Goal: Task Accomplishment & Management: Manage account settings

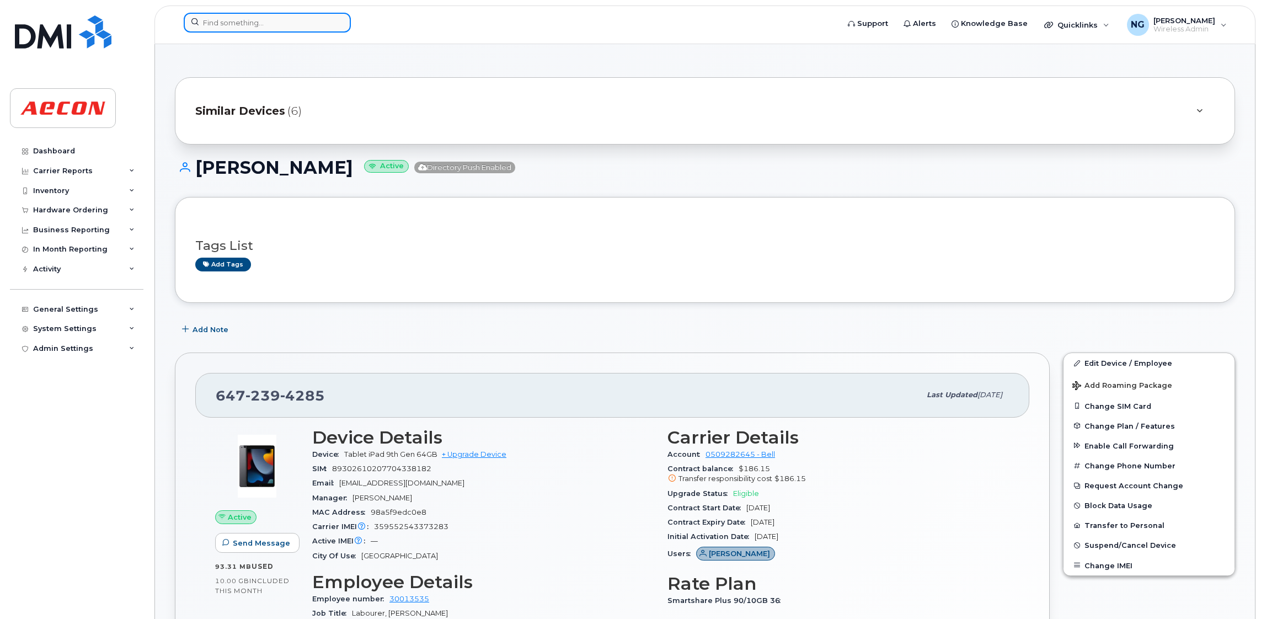
click at [240, 24] on input at bounding box center [267, 23] width 167 height 20
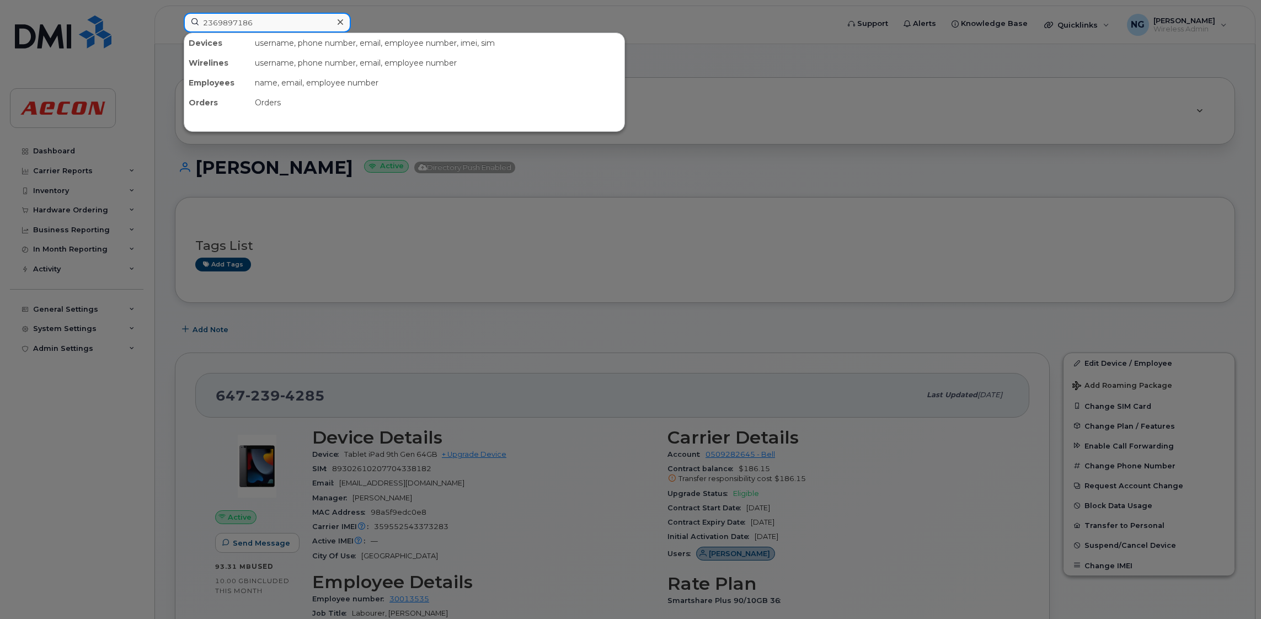
type input "2369897186"
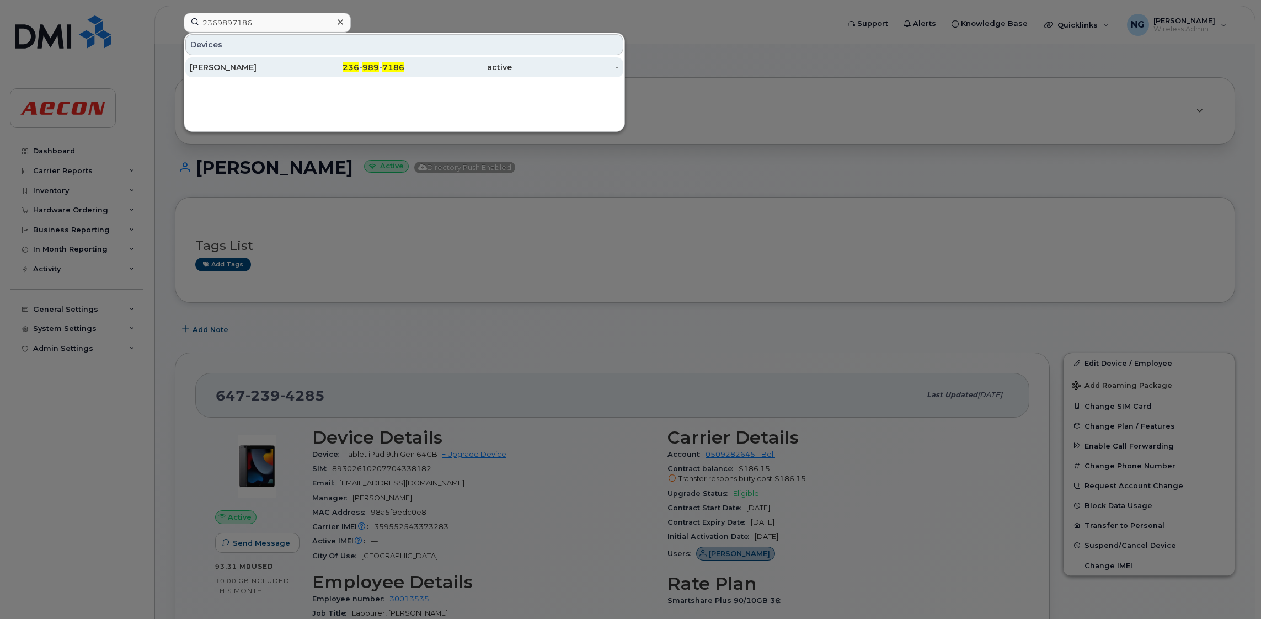
click at [381, 69] on div "236 - 989 - 7186" at bounding box center [351, 67] width 108 height 11
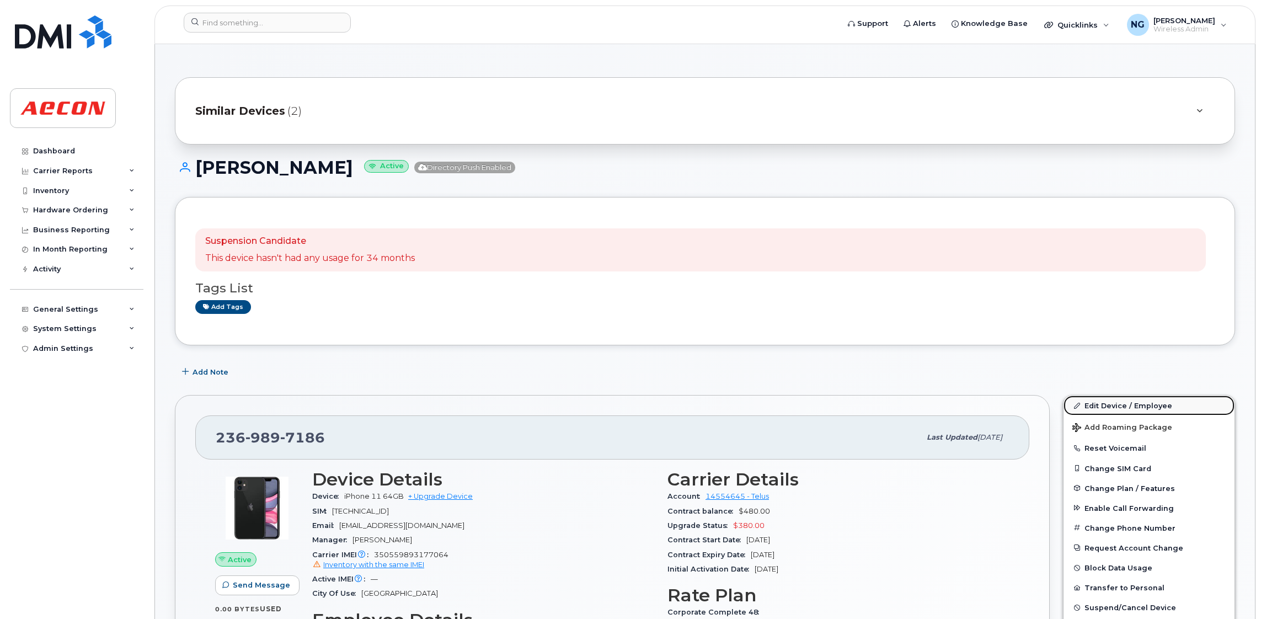
click at [1140, 401] on link "Edit Device / Employee" at bounding box center [1148, 405] width 171 height 20
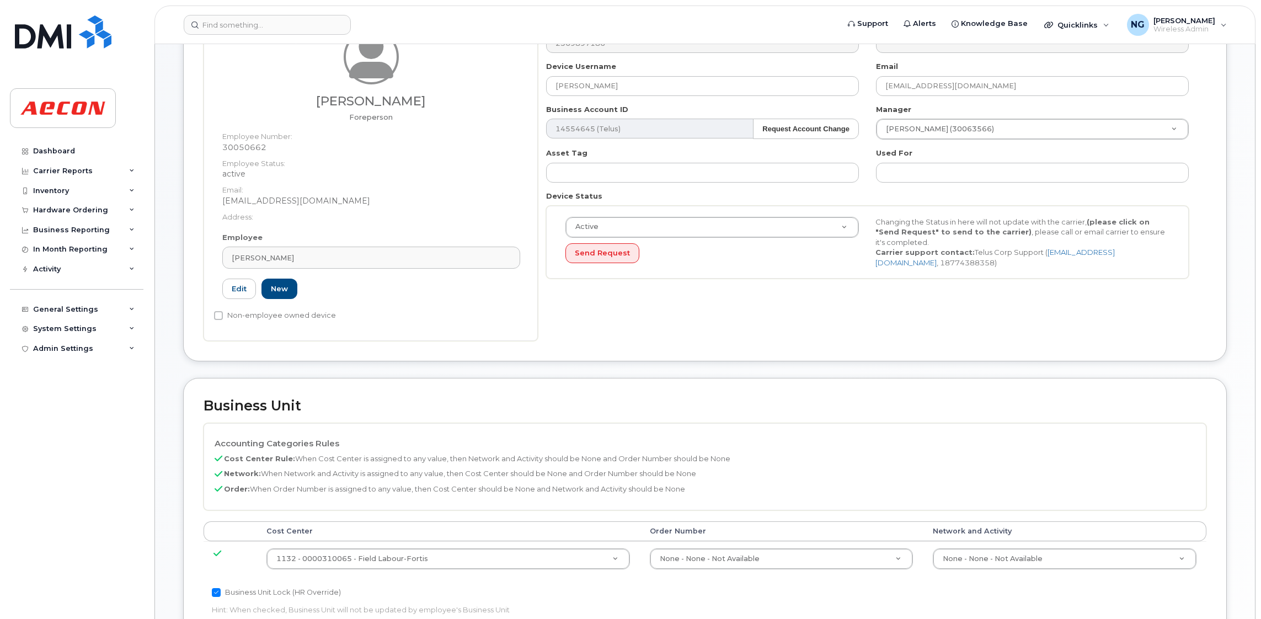
scroll to position [331, 0]
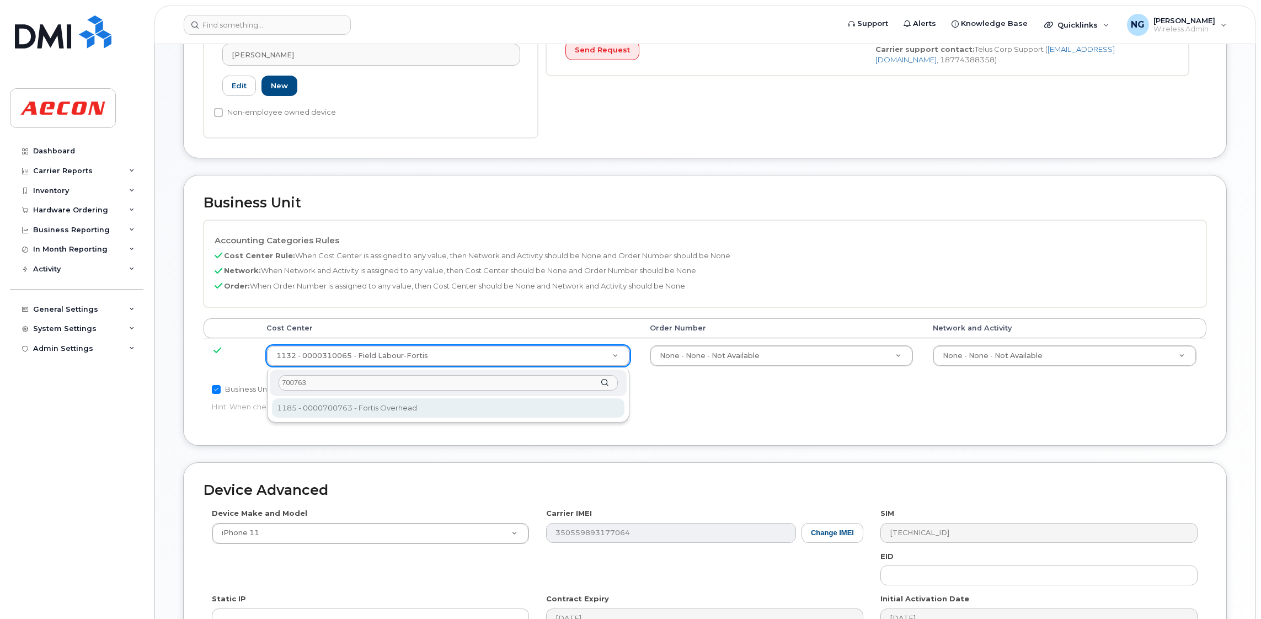
type input "700763"
type input "8197519"
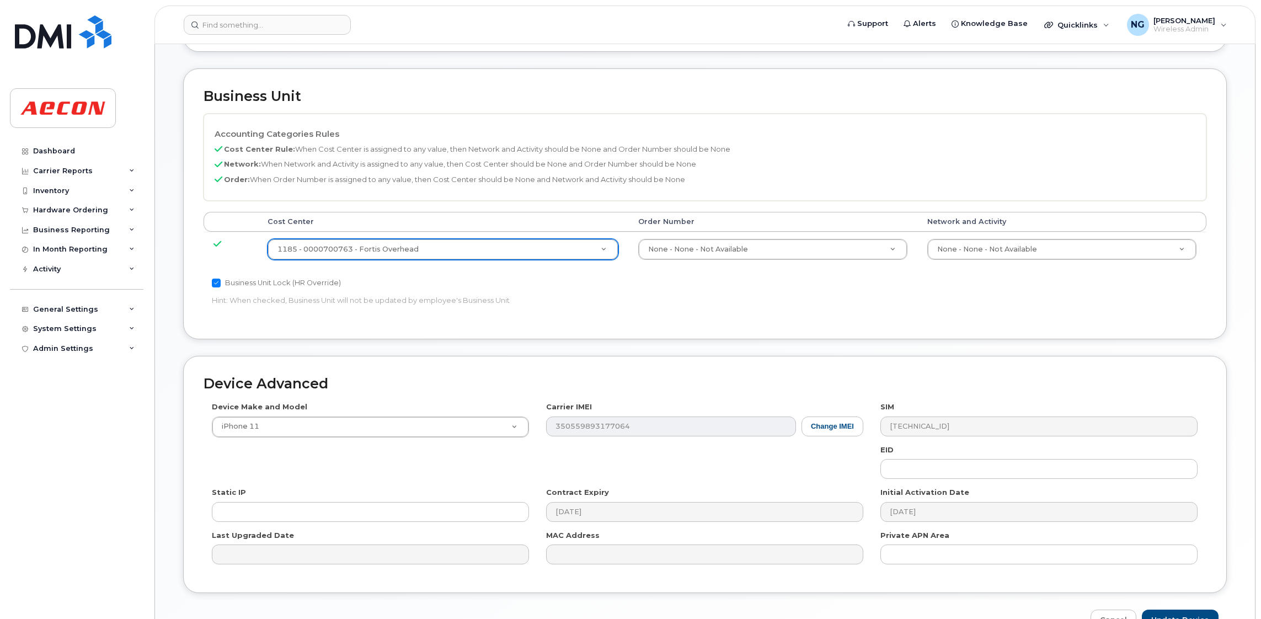
scroll to position [505, 0]
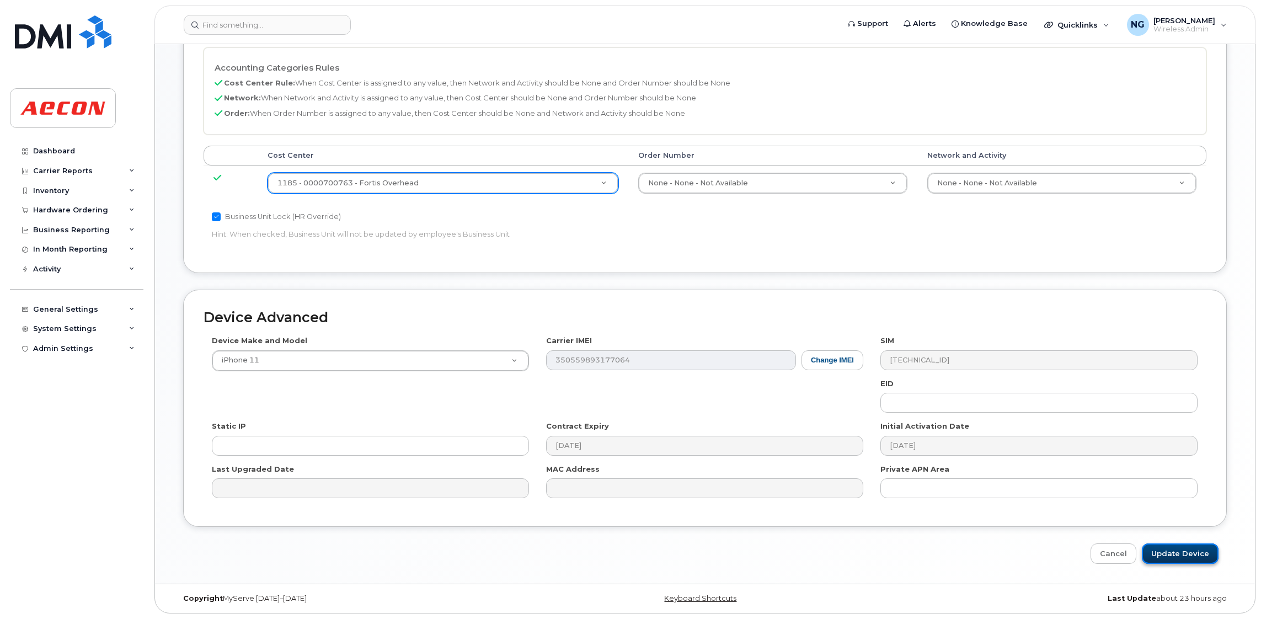
click at [1170, 550] on input "Update Device" at bounding box center [1179, 553] width 77 height 20
type input "Saving..."
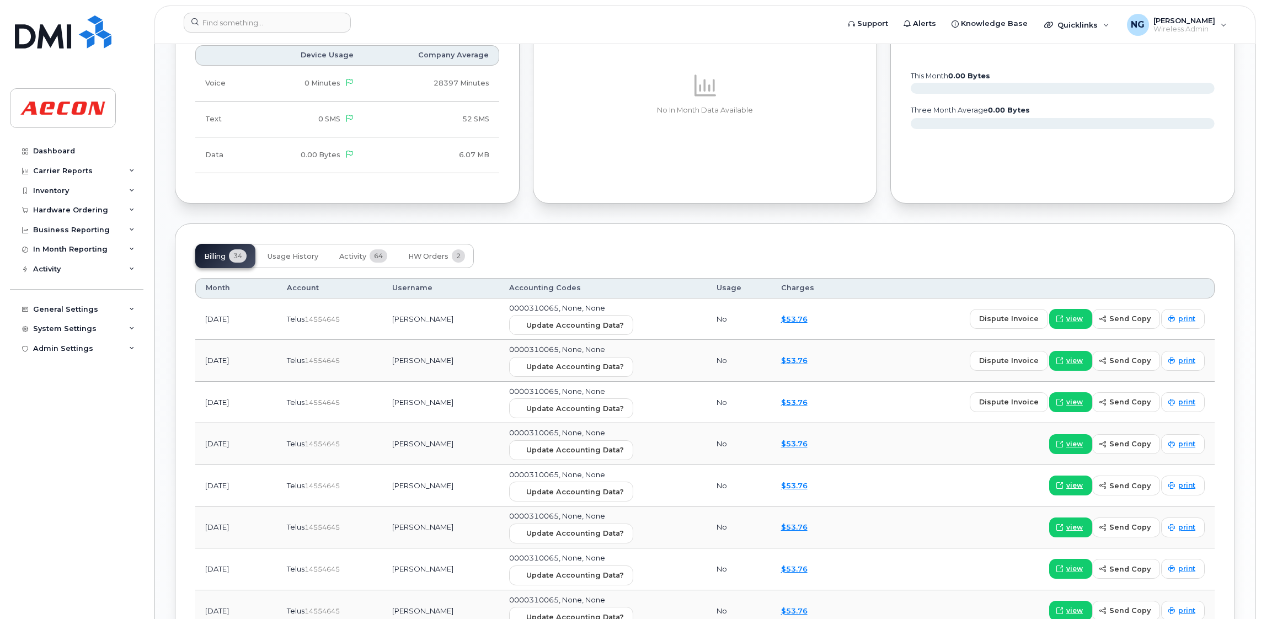
scroll to position [1158, 0]
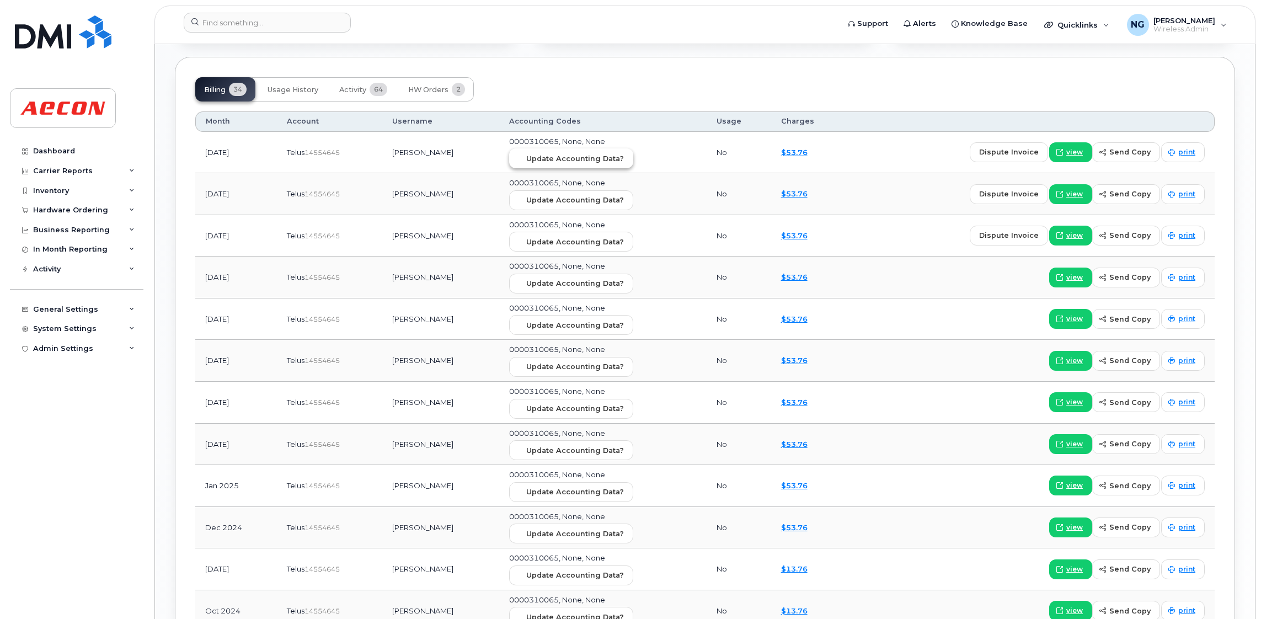
click at [564, 163] on span "Update Accounting Data?" at bounding box center [575, 158] width 98 height 10
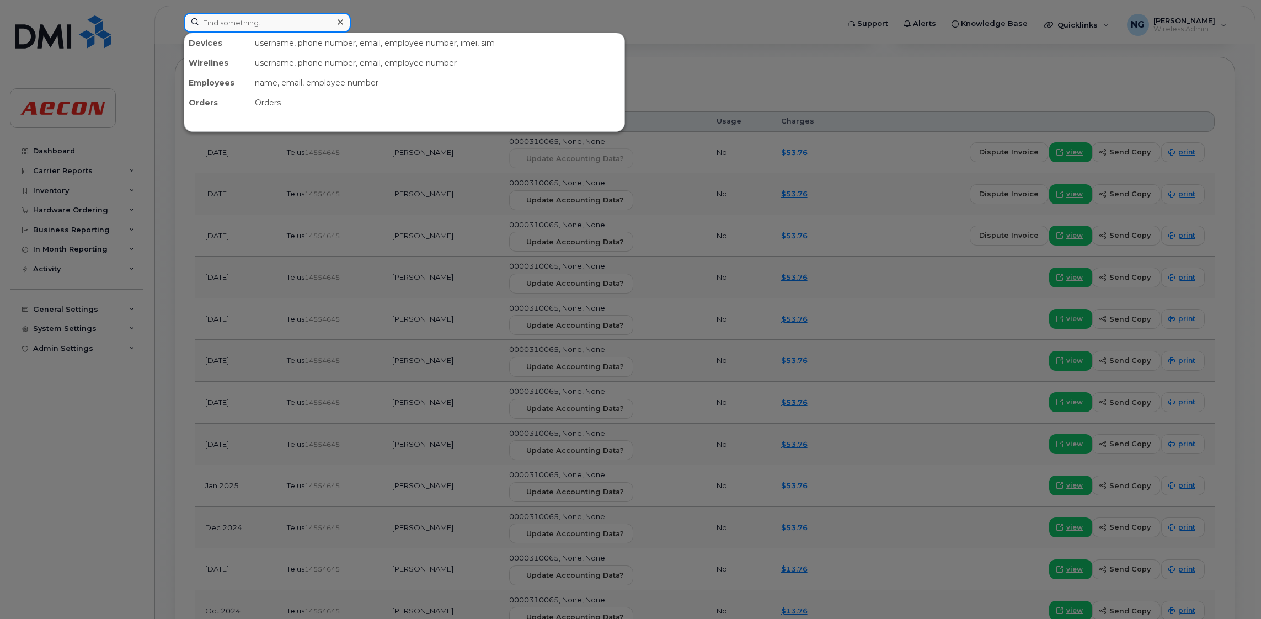
click at [259, 25] on input at bounding box center [267, 23] width 167 height 20
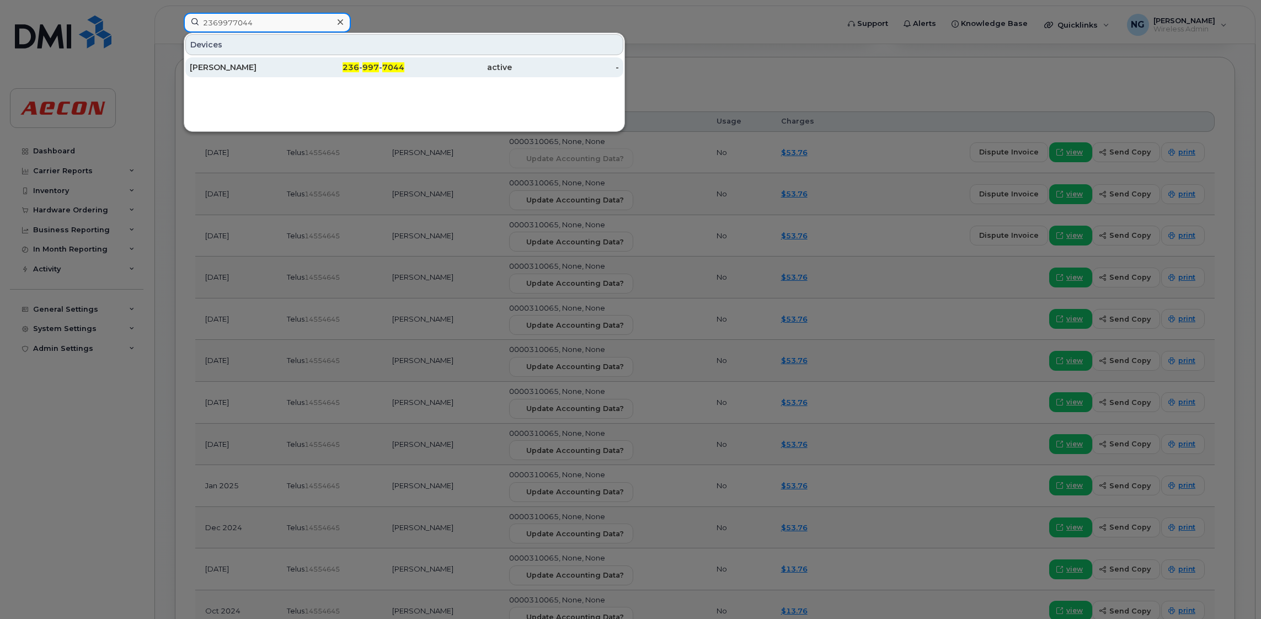
type input "2369977044"
click at [365, 69] on span "997" at bounding box center [370, 67] width 17 height 10
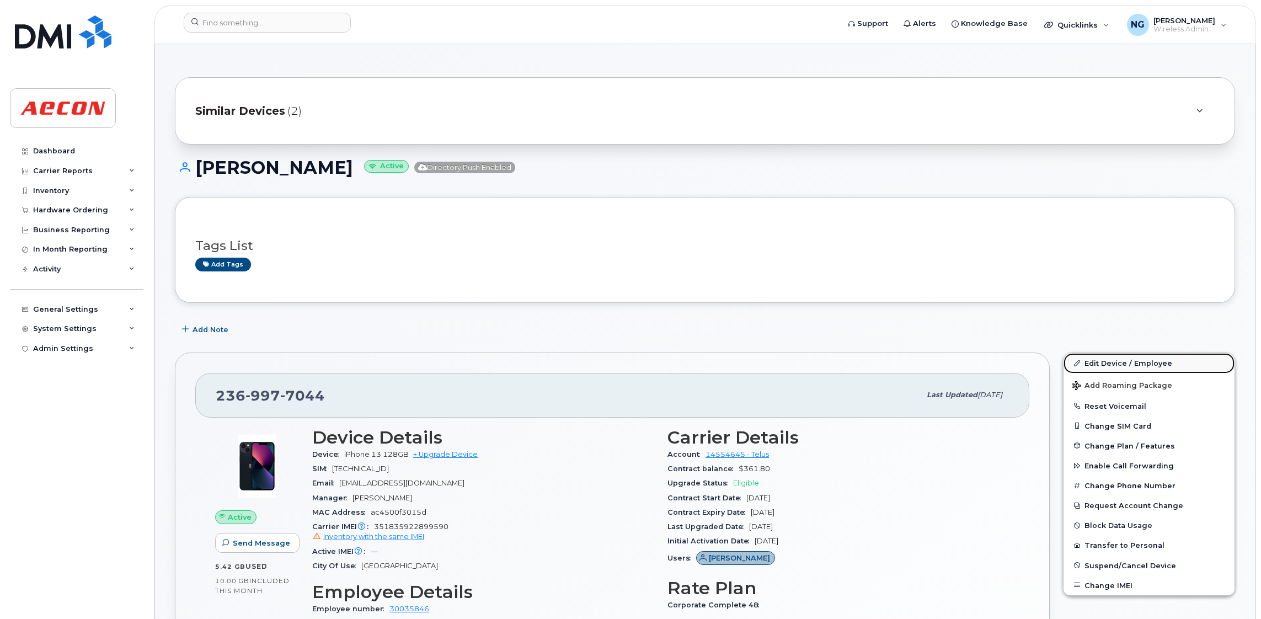
click at [1132, 363] on link "Edit Device / Employee" at bounding box center [1148, 363] width 171 height 20
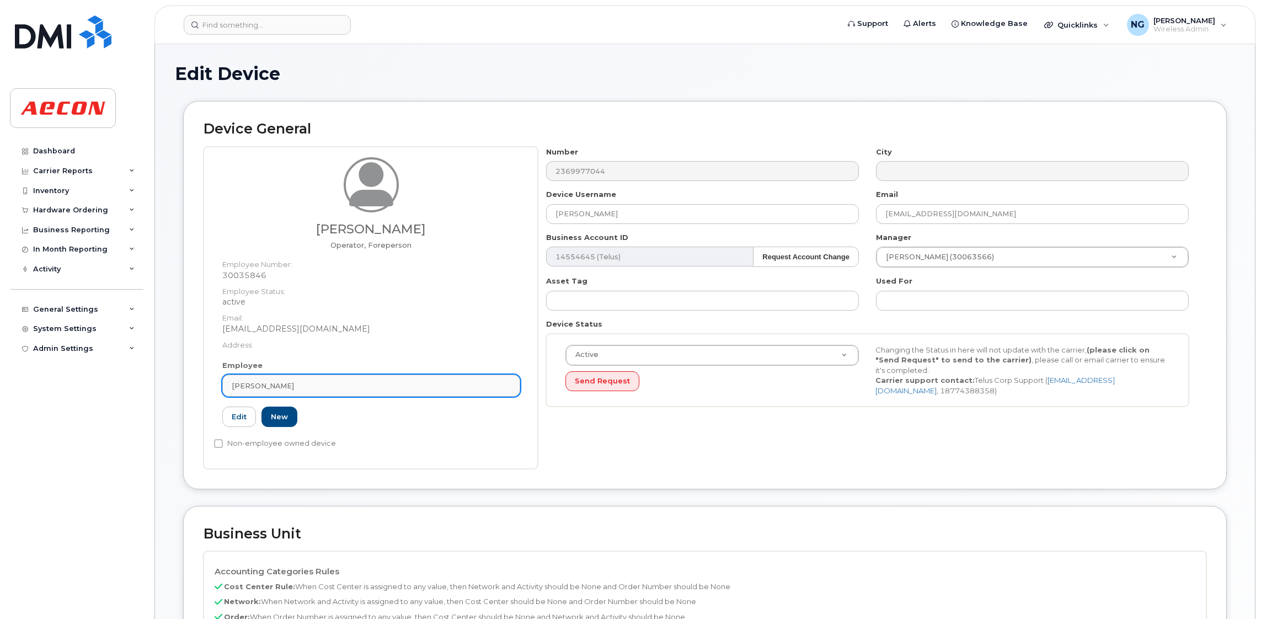
click at [342, 392] on link "Casey Devink" at bounding box center [371, 385] width 298 height 22
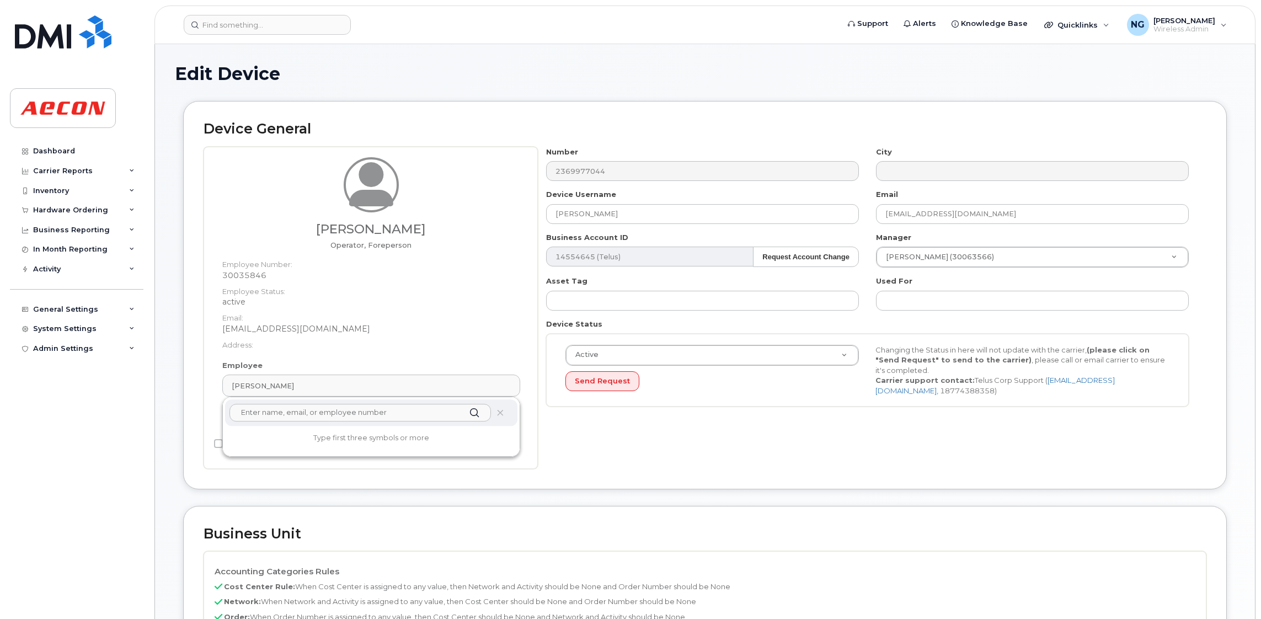
drag, startPoint x: 356, startPoint y: 417, endPoint x: 358, endPoint y: 411, distance: 5.9
click at [356, 417] on input "text" at bounding box center [359, 413] width 261 height 18
type input "7"
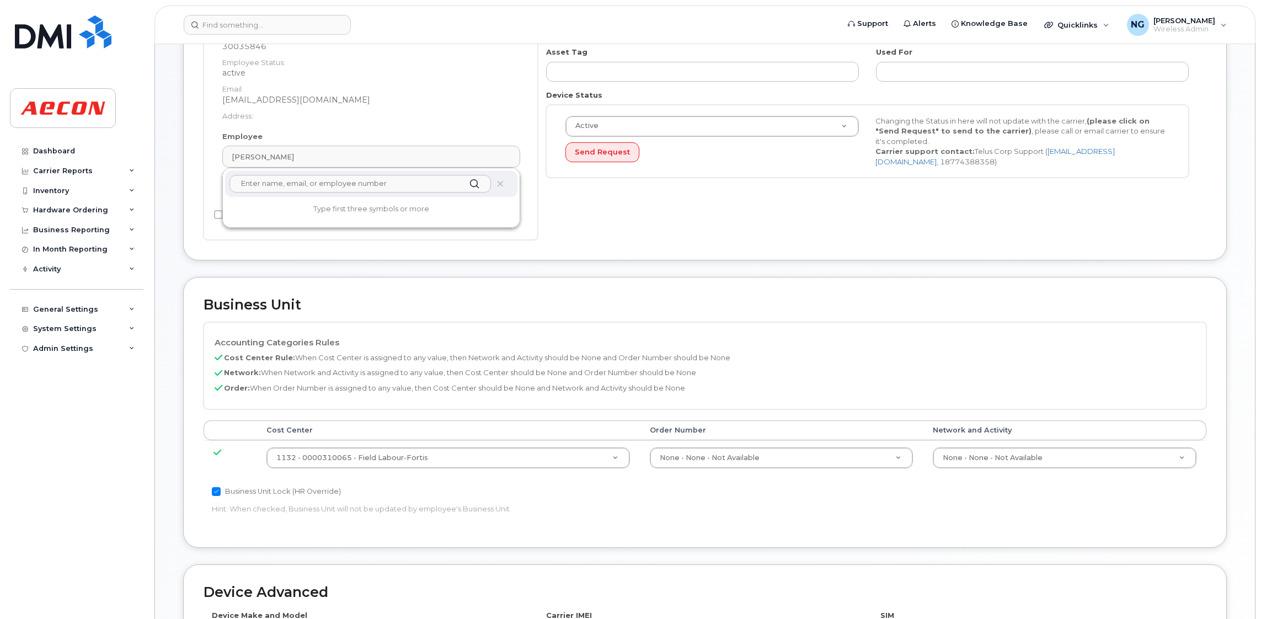
scroll to position [331, 0]
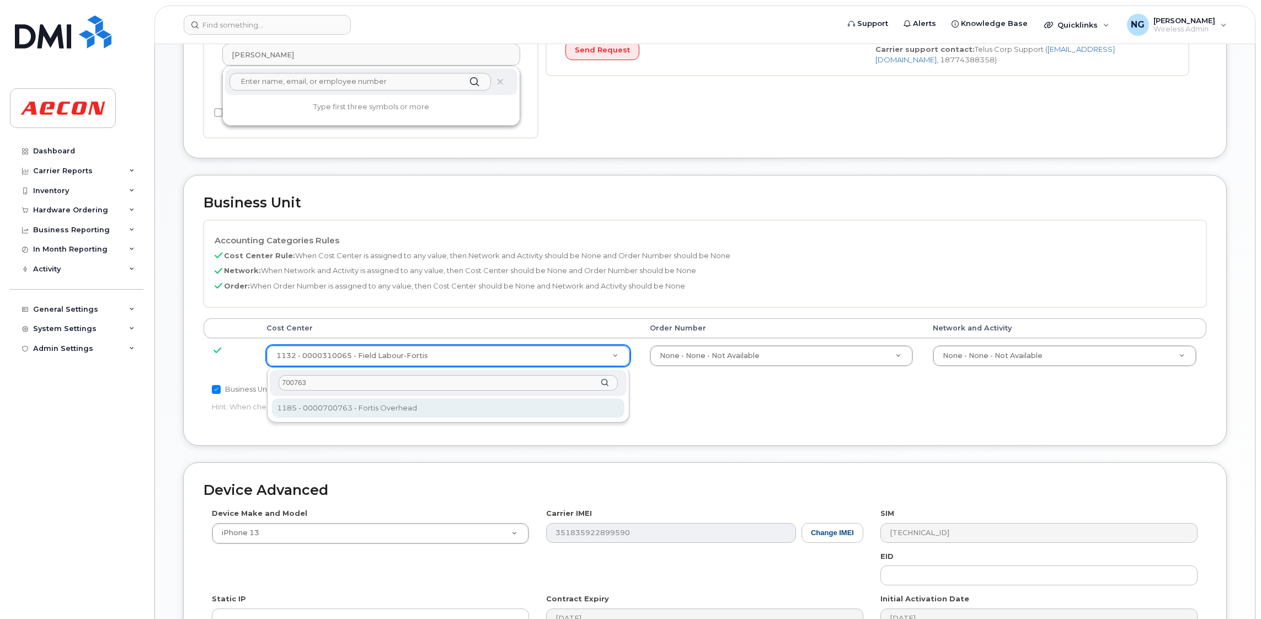
type input "700763"
type input "8197519"
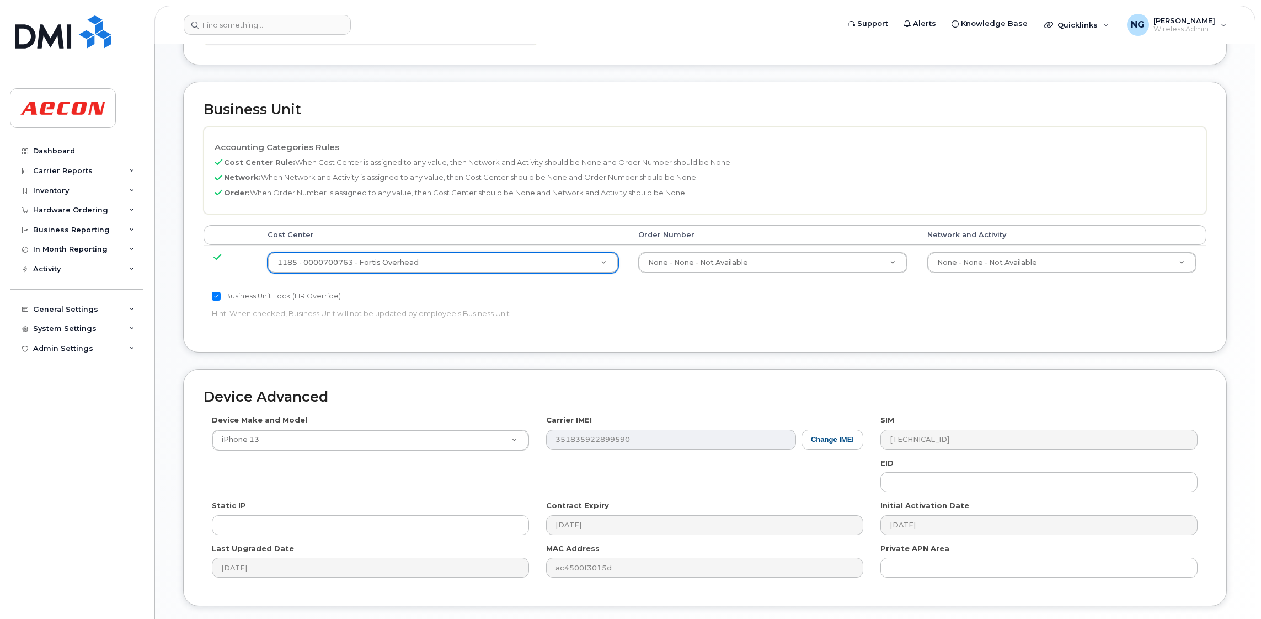
scroll to position [505, 0]
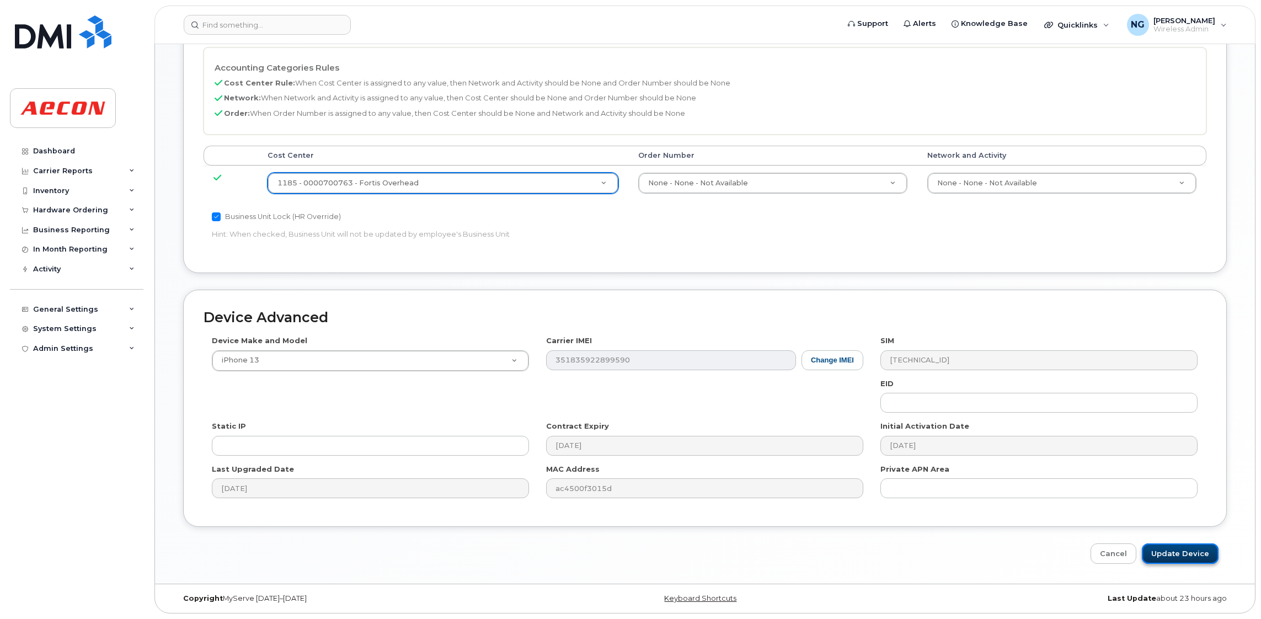
click at [1198, 546] on input "Update Device" at bounding box center [1179, 553] width 77 height 20
type input "Saving..."
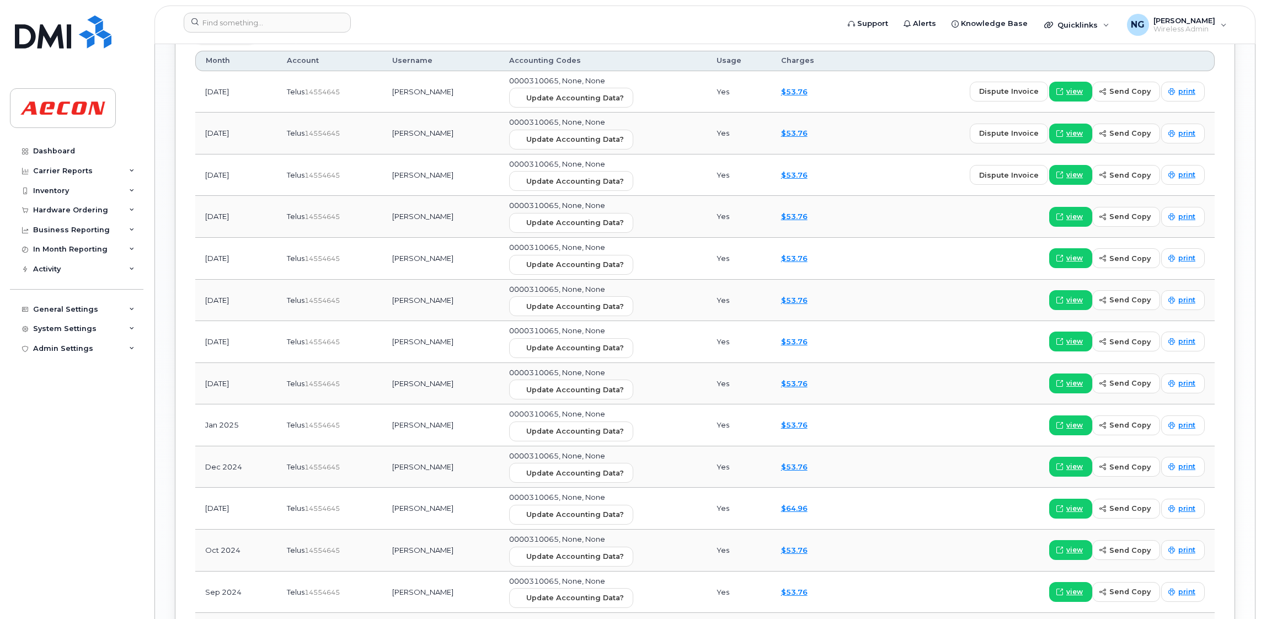
scroll to position [1158, 0]
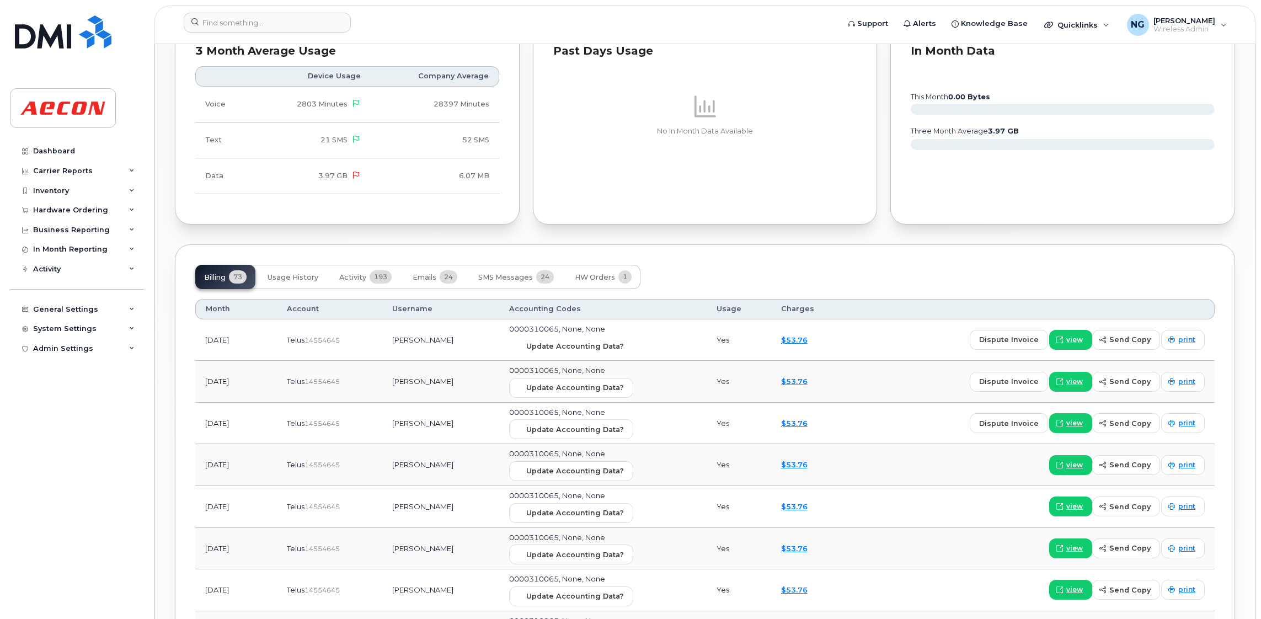
drag, startPoint x: 561, startPoint y: 349, endPoint x: 720, endPoint y: 94, distance: 300.2
click at [561, 350] on span "Update Accounting Data?" at bounding box center [575, 346] width 98 height 10
click at [274, 30] on input at bounding box center [267, 23] width 167 height 20
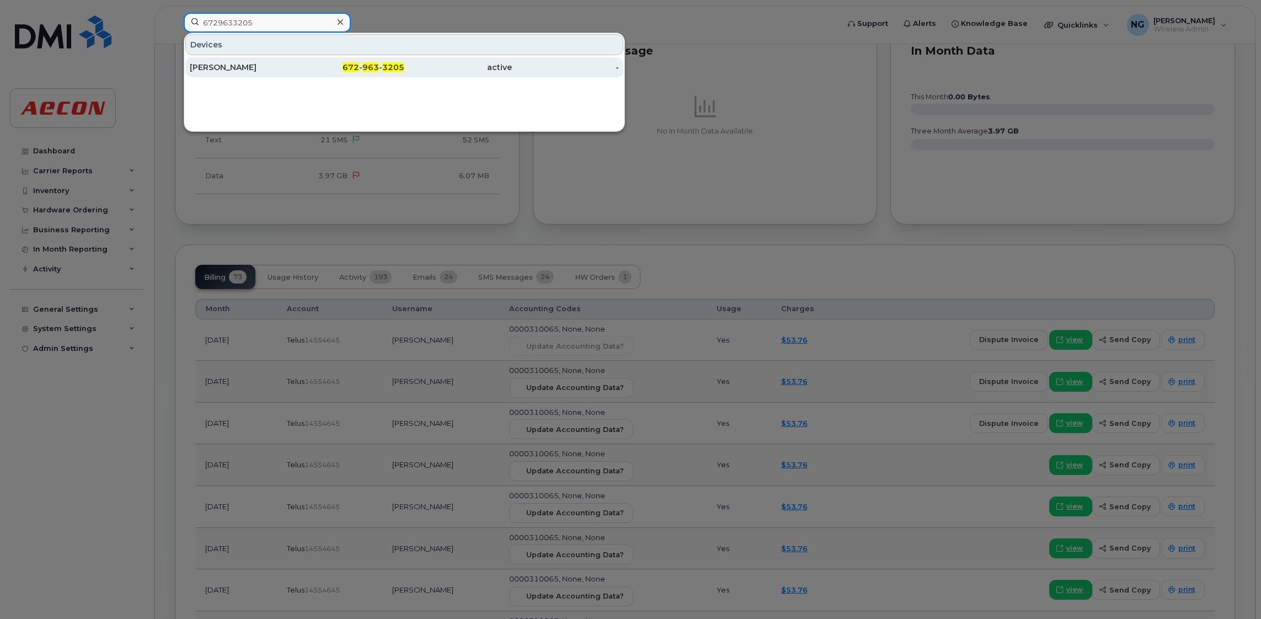
type input "6729633205"
click at [365, 67] on span "963" at bounding box center [370, 67] width 17 height 10
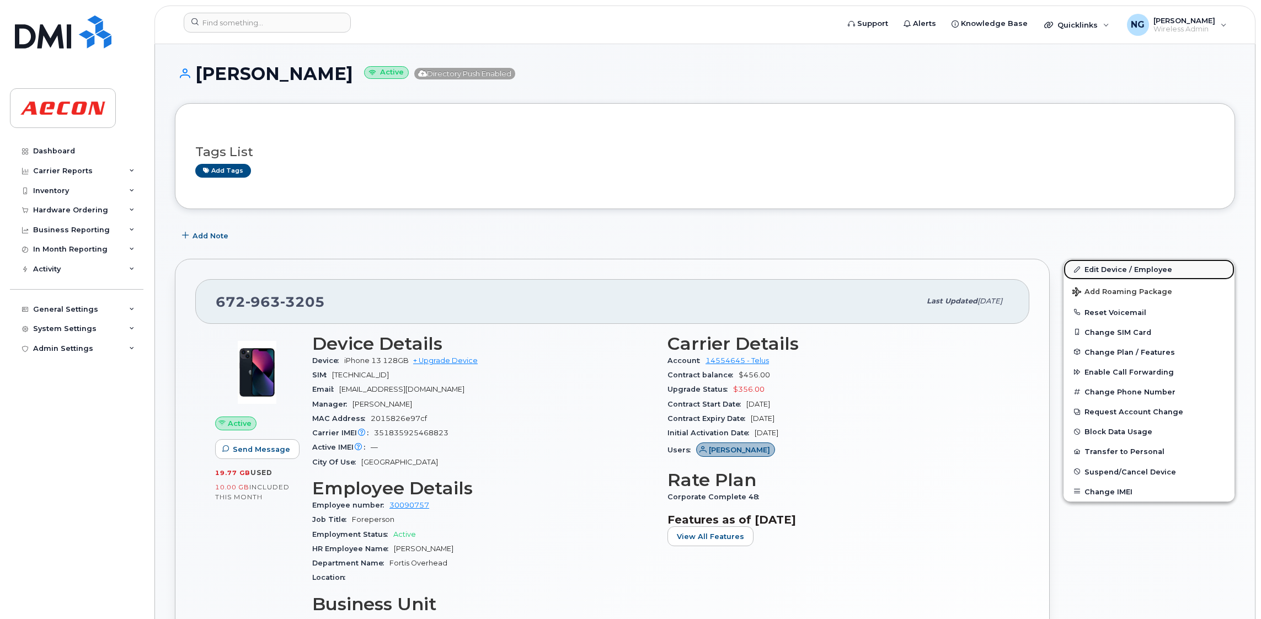
drag, startPoint x: 1140, startPoint y: 267, endPoint x: 1109, endPoint y: 274, distance: 31.7
click at [1140, 266] on link "Edit Device / Employee" at bounding box center [1148, 269] width 171 height 20
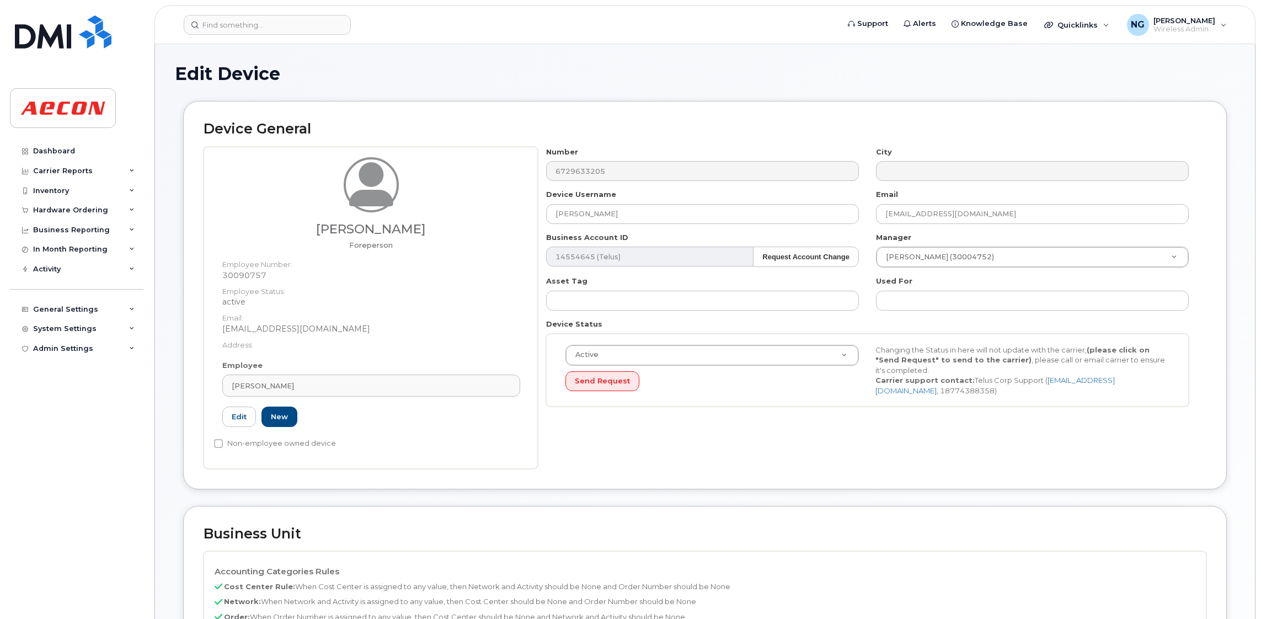
scroll to position [331, 0]
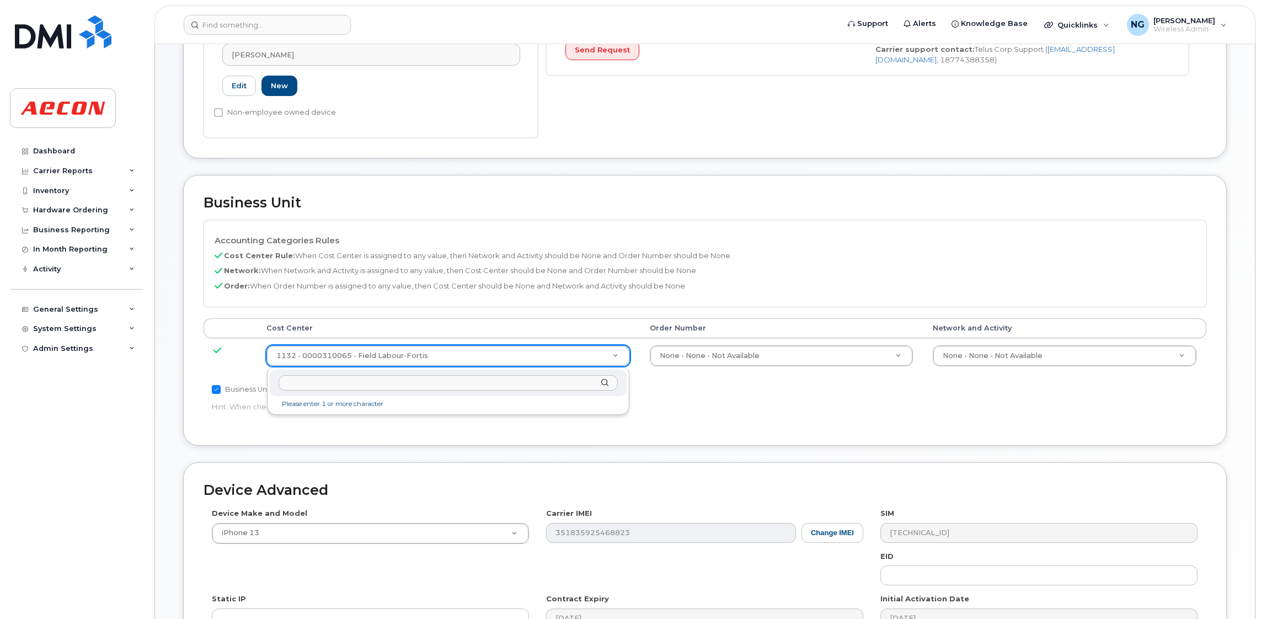
click at [448, 394] on div at bounding box center [448, 382] width 356 height 27
click at [449, 383] on input "text" at bounding box center [447, 383] width 339 height 16
type input "700763"
type input "8197519"
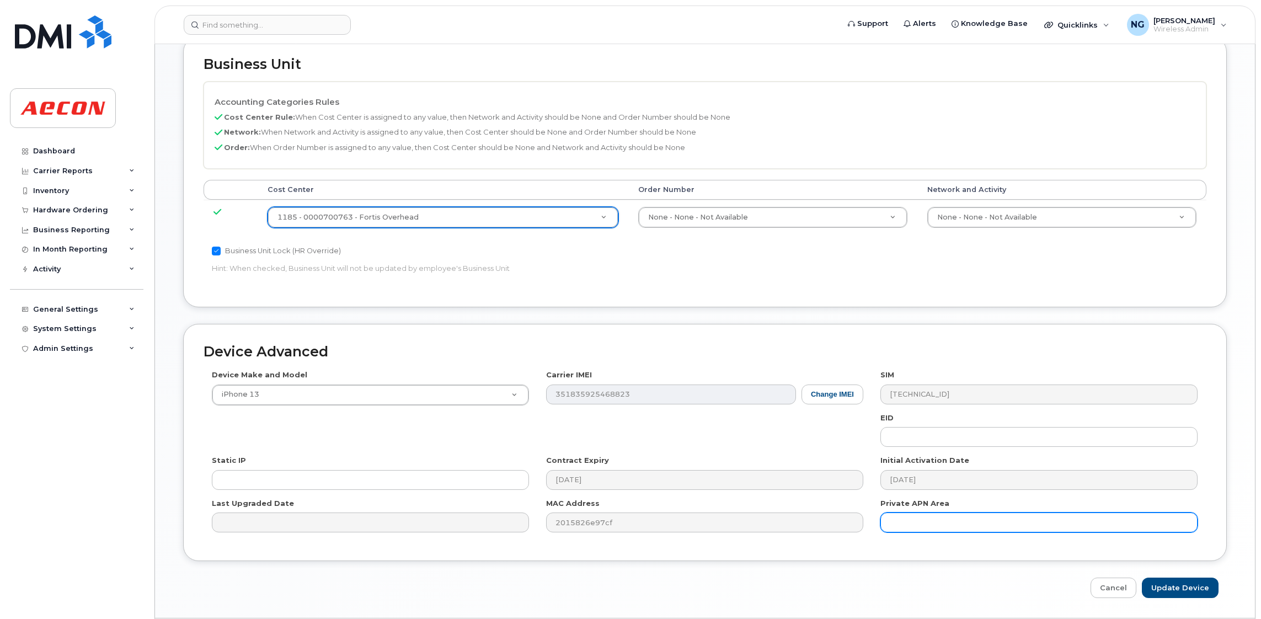
scroll to position [496, 0]
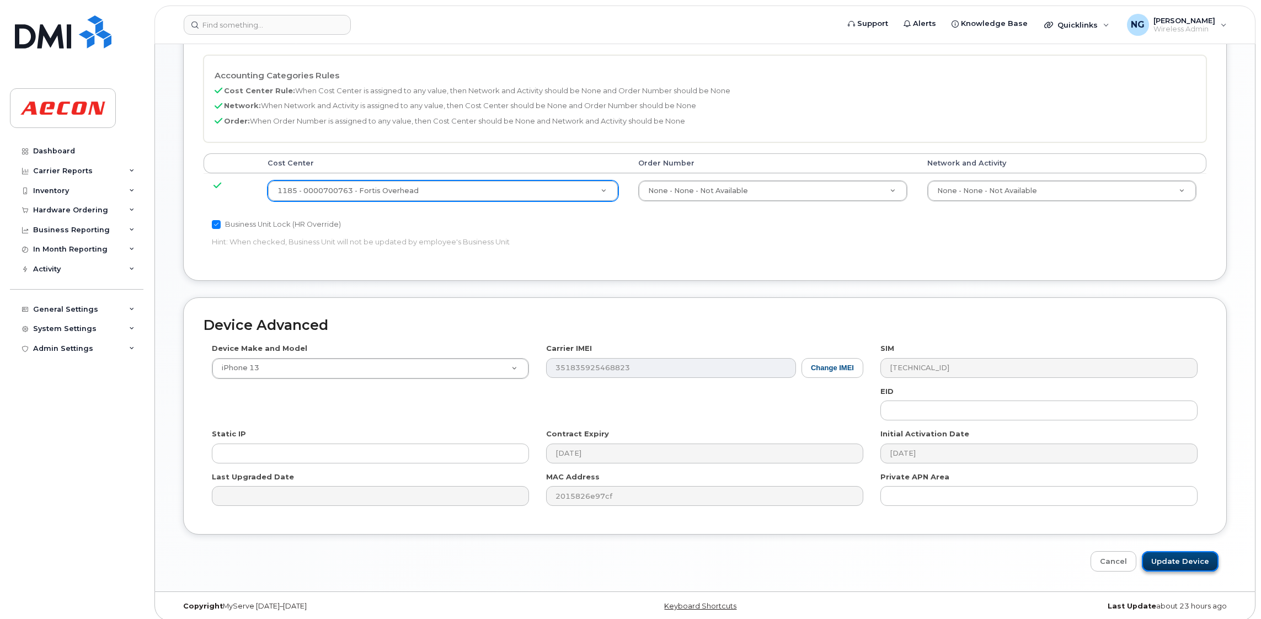
click at [1198, 560] on input "Update Device" at bounding box center [1179, 561] width 77 height 20
type input "Saving..."
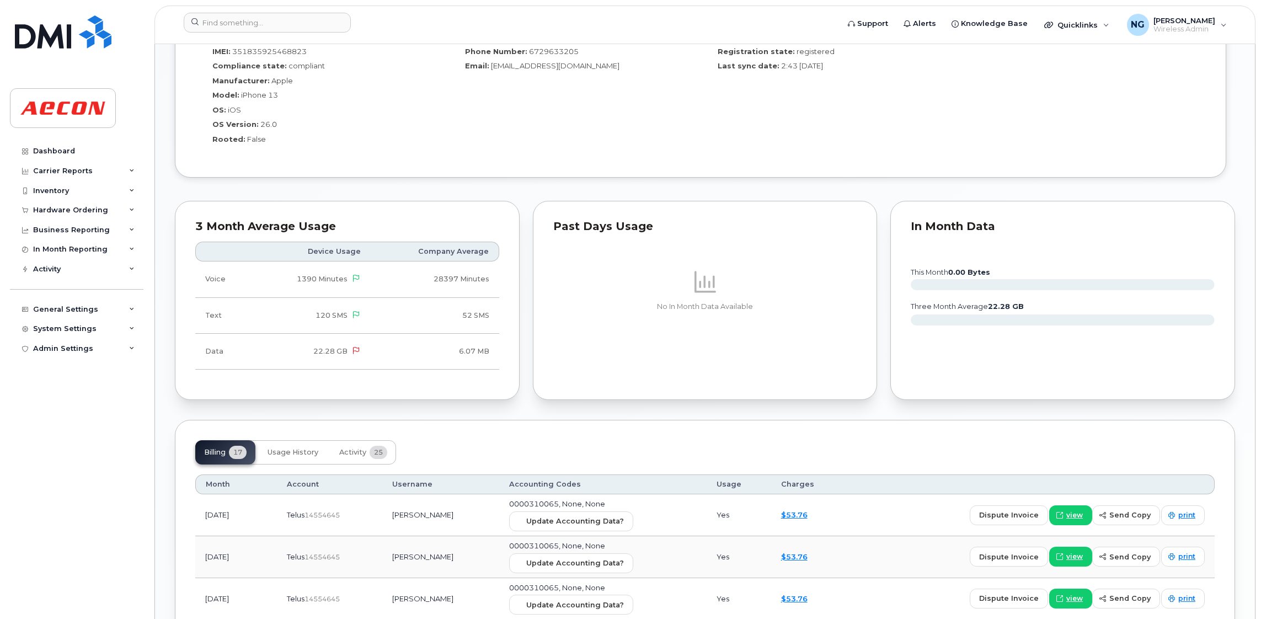
scroll to position [1075, 0]
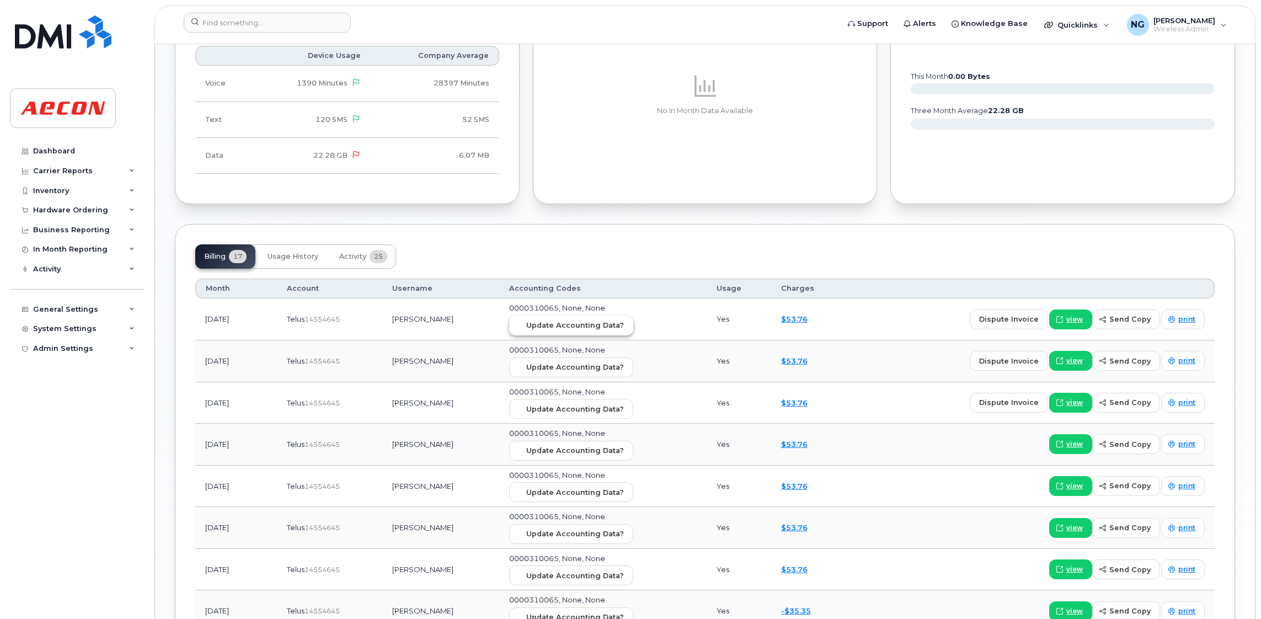
click at [580, 325] on span "Update Accounting Data?" at bounding box center [575, 325] width 98 height 10
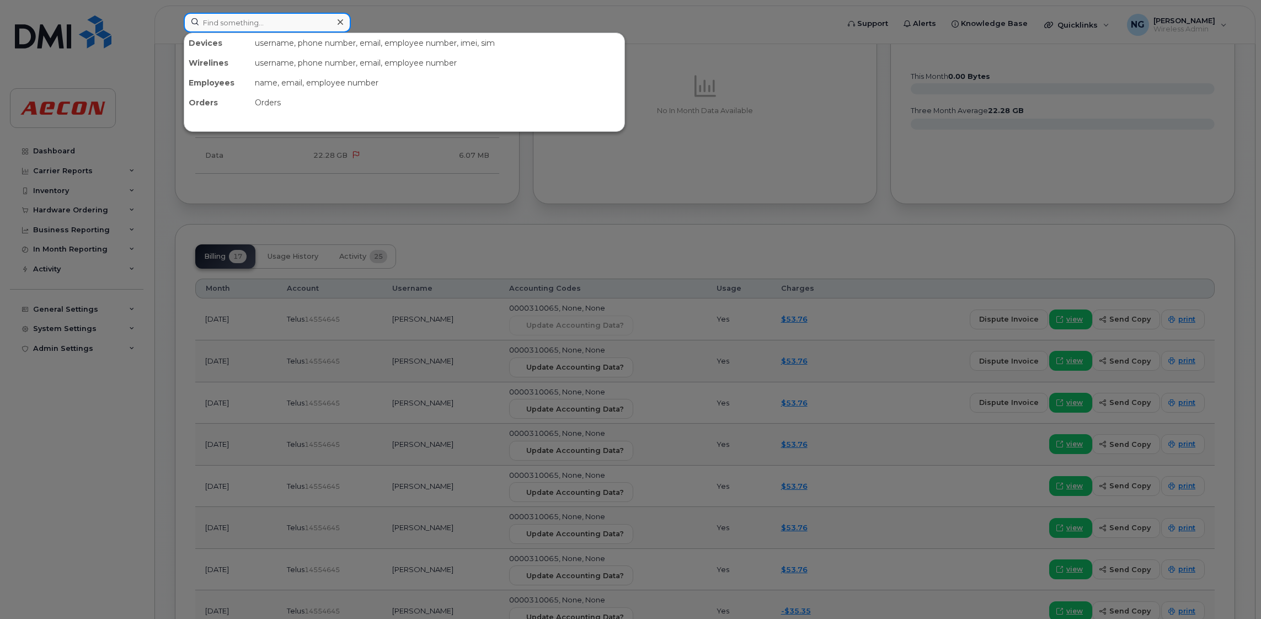
click at [297, 17] on input at bounding box center [267, 23] width 167 height 20
click at [243, 26] on input at bounding box center [267, 23] width 167 height 20
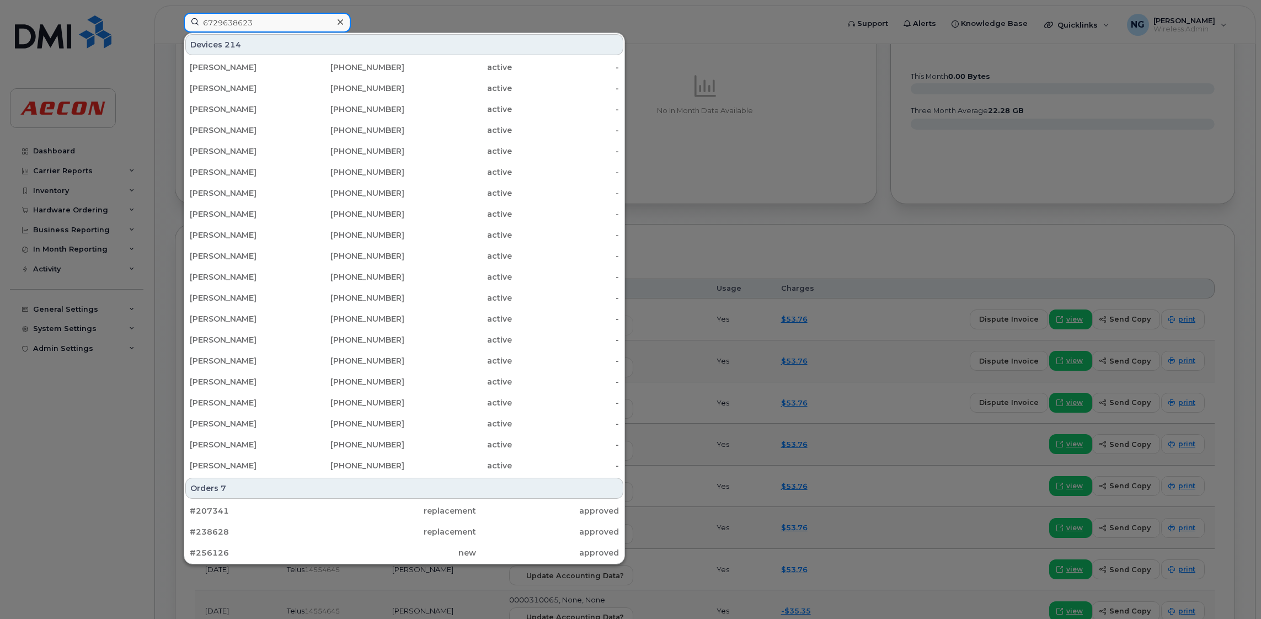
type input "6729638623"
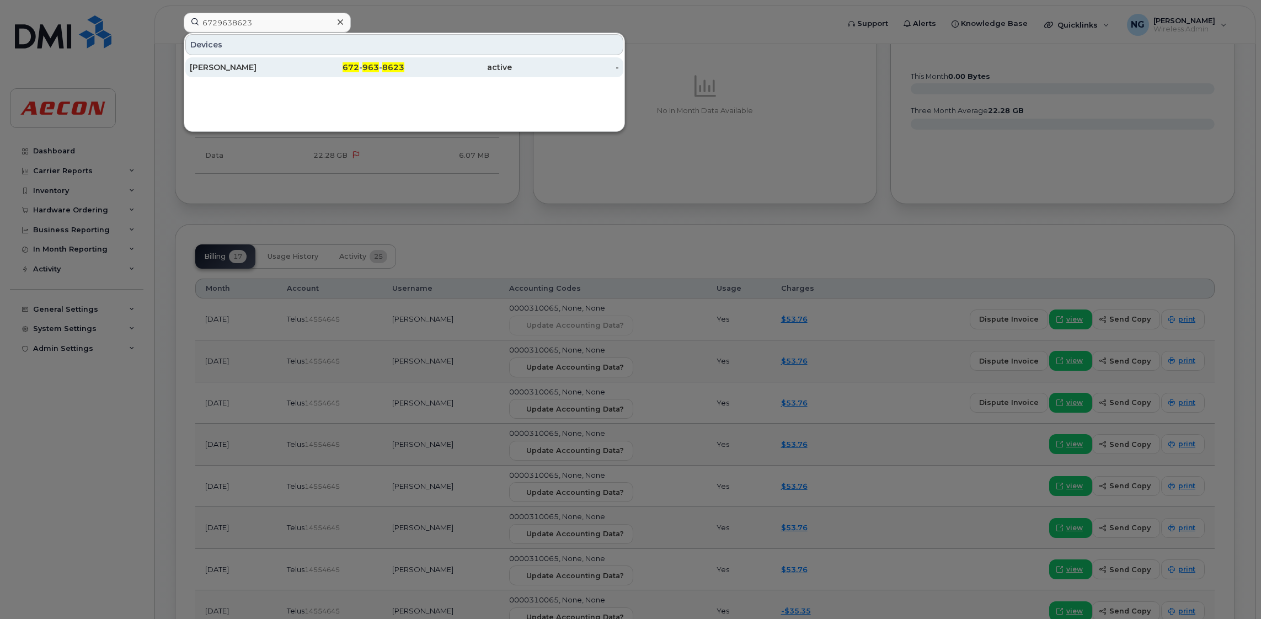
click at [349, 70] on span "672" at bounding box center [350, 67] width 17 height 10
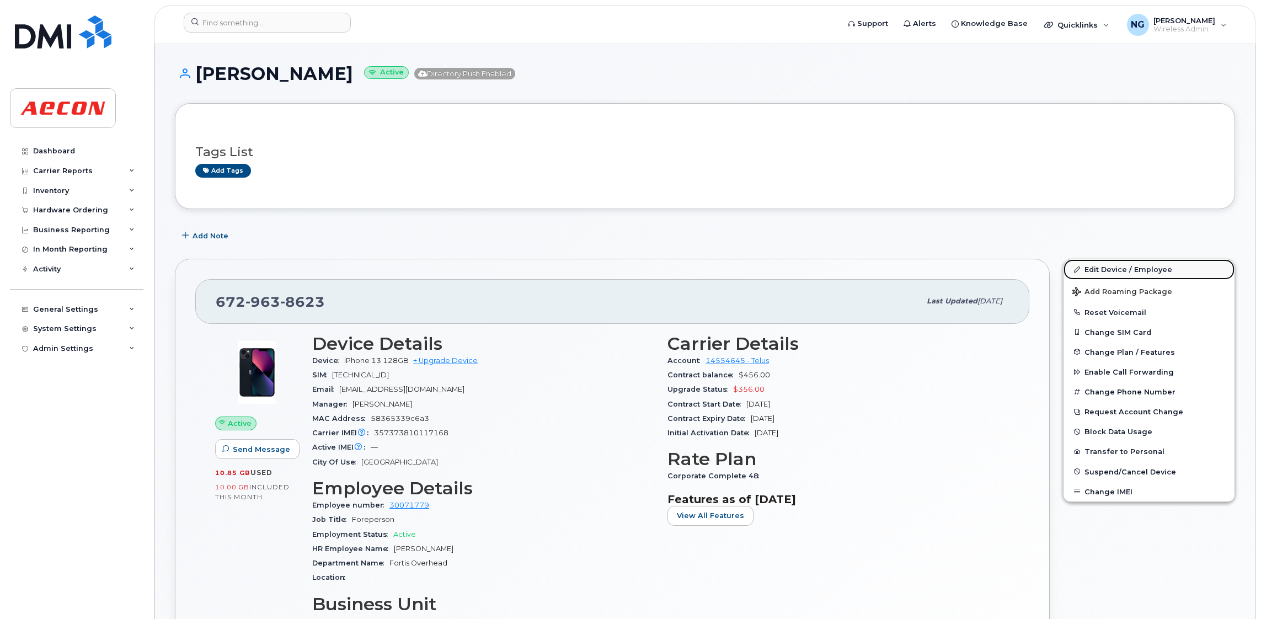
click at [1129, 264] on link "Edit Device / Employee" at bounding box center [1148, 269] width 171 height 20
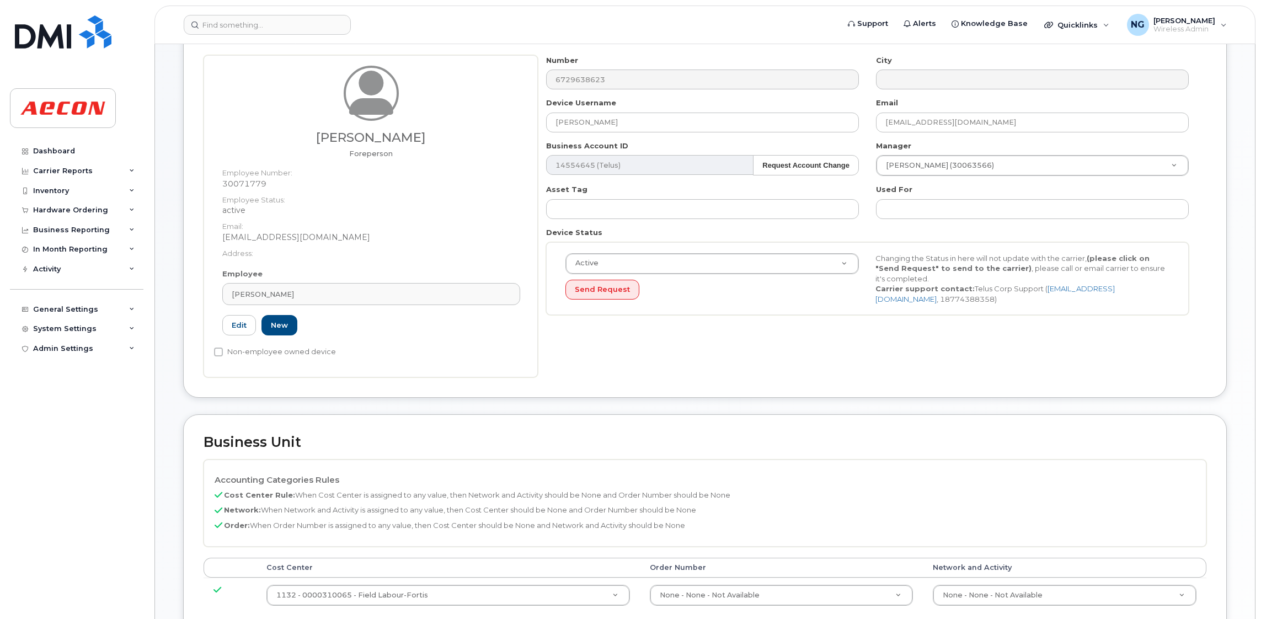
scroll to position [248, 0]
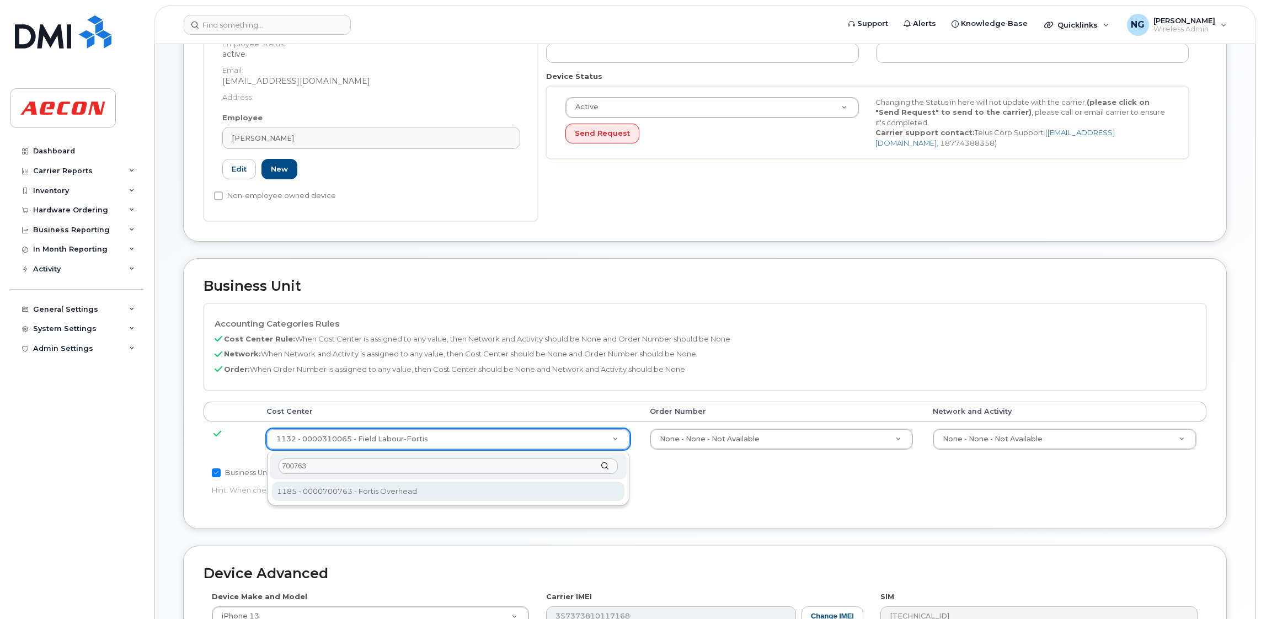
type input "700763"
type input "8197519"
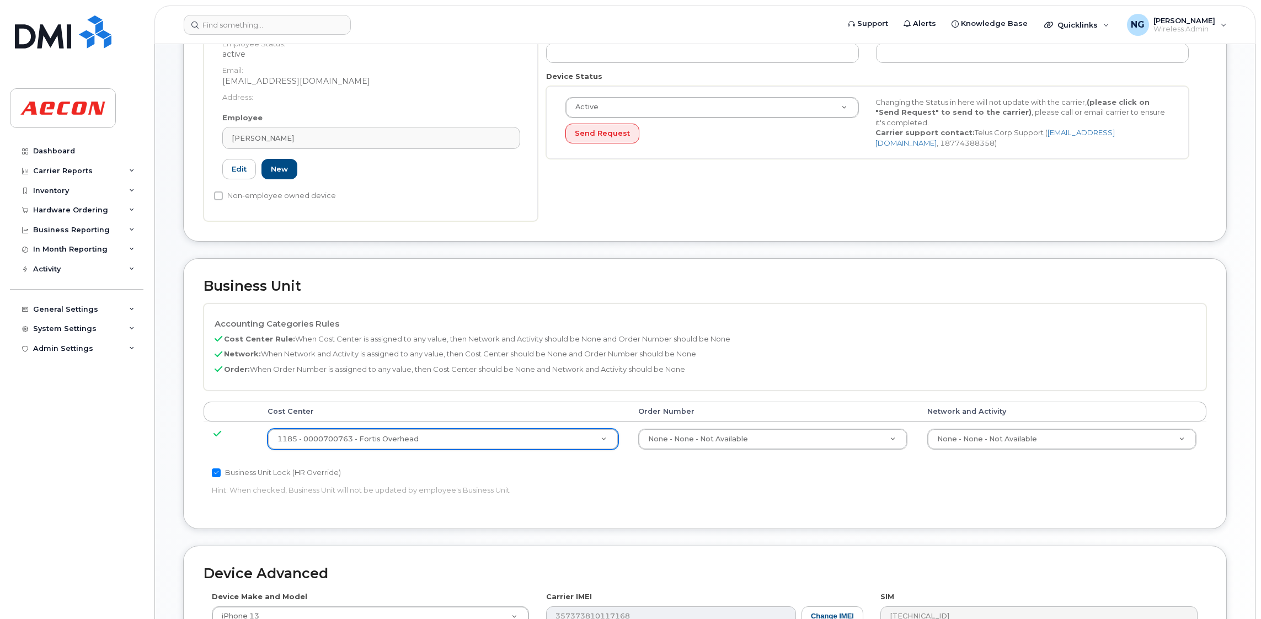
scroll to position [505, 0]
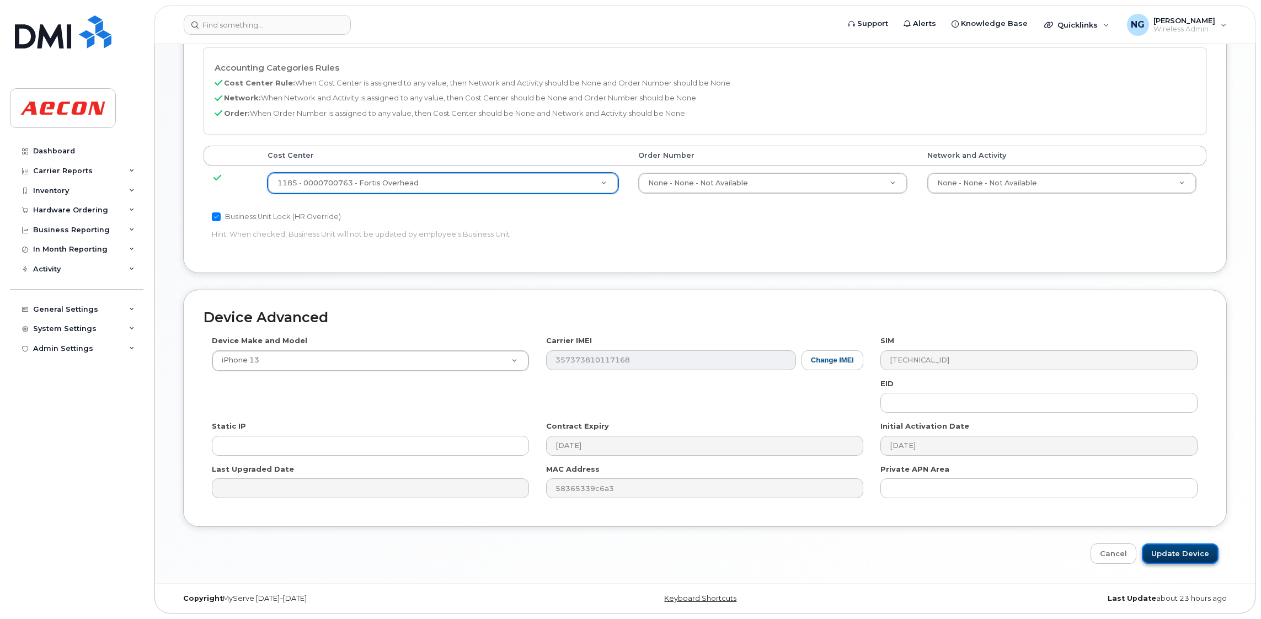
click at [1170, 551] on input "Update Device" at bounding box center [1179, 553] width 77 height 20
type input "Saving..."
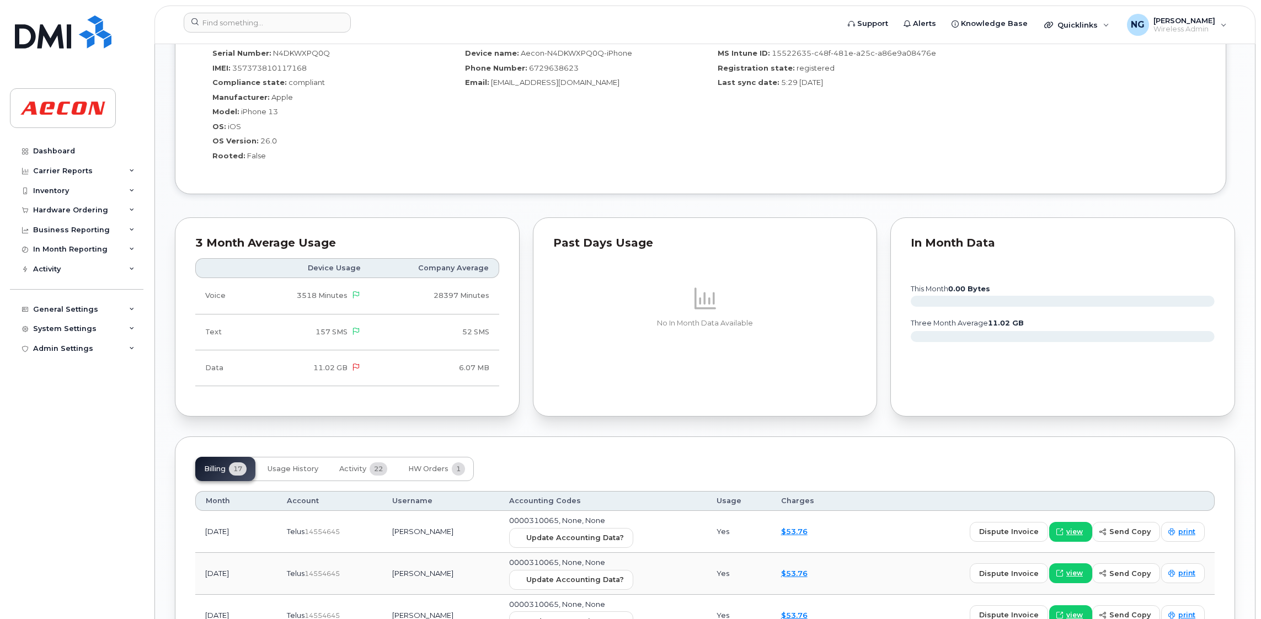
scroll to position [992, 0]
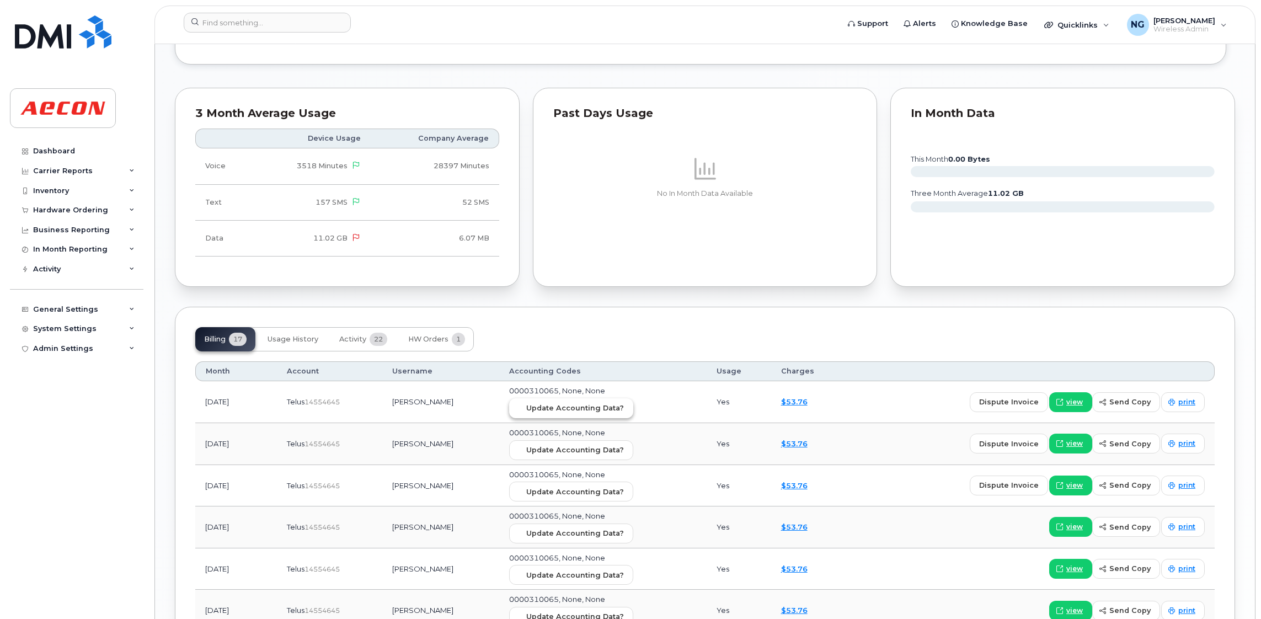
click at [578, 412] on span "Update Accounting Data?" at bounding box center [575, 408] width 98 height 10
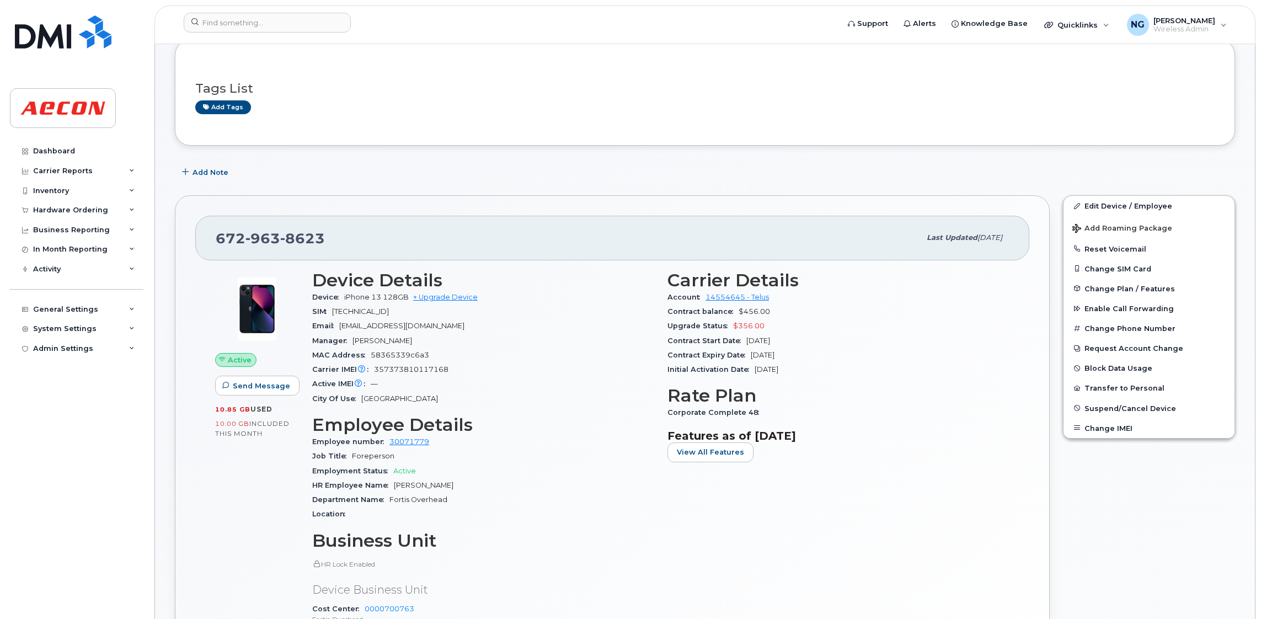
scroll to position [165, 0]
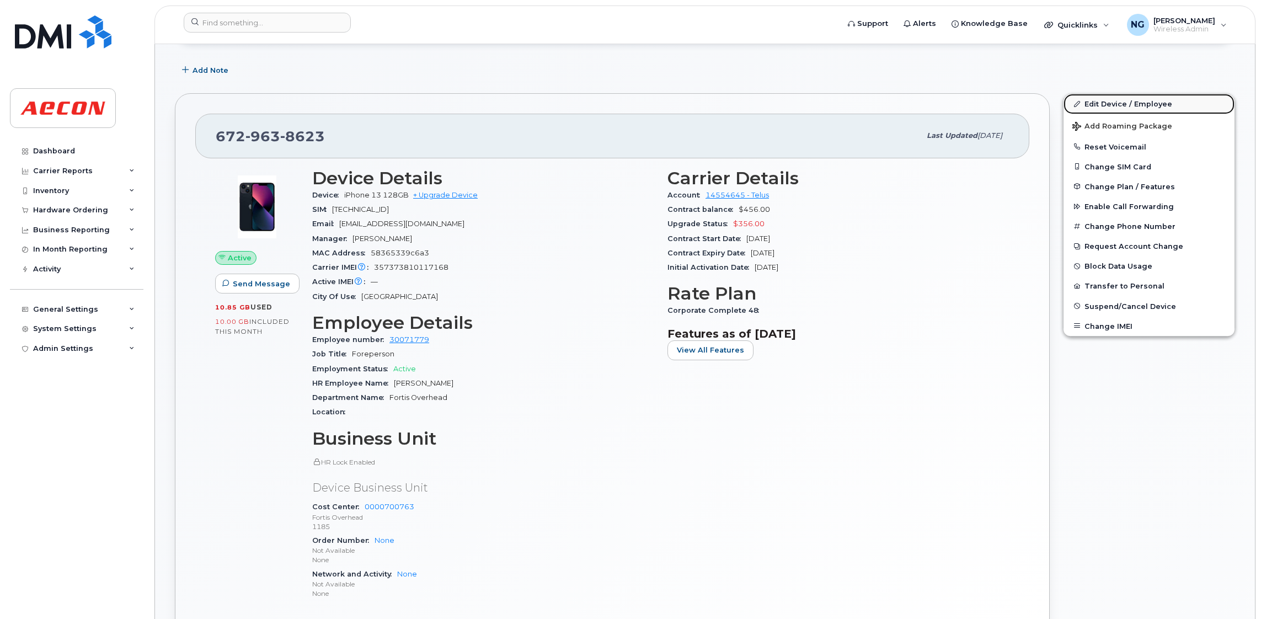
click at [1129, 103] on link "Edit Device / Employee" at bounding box center [1148, 104] width 171 height 20
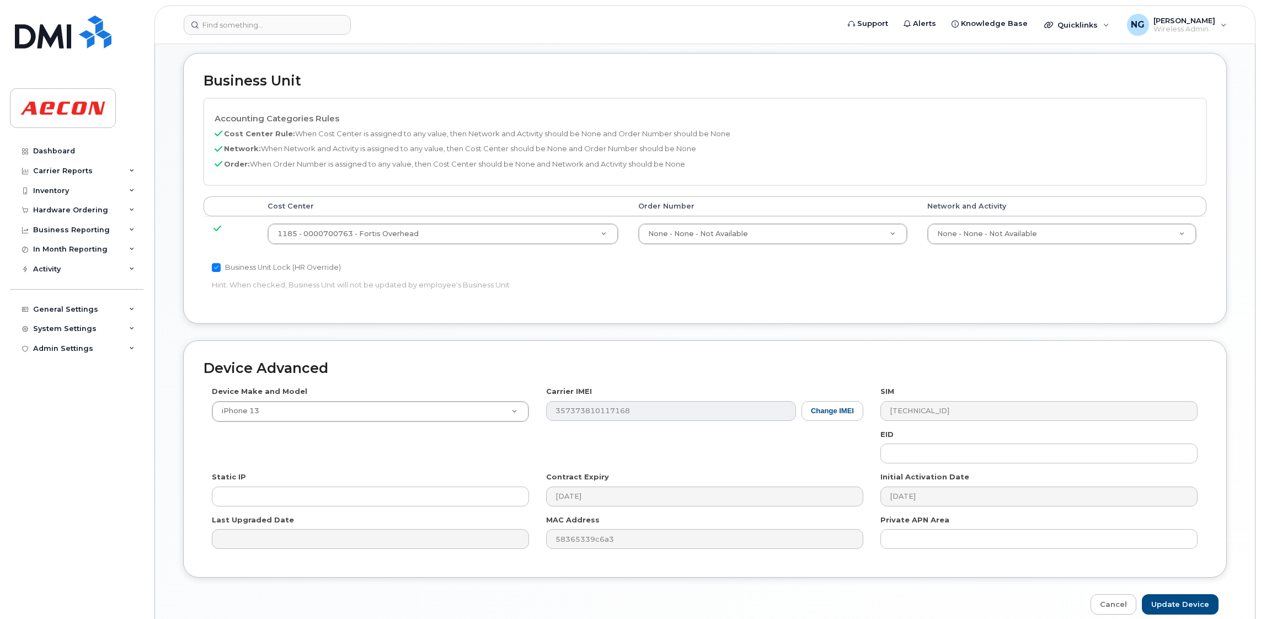
scroll to position [496, 0]
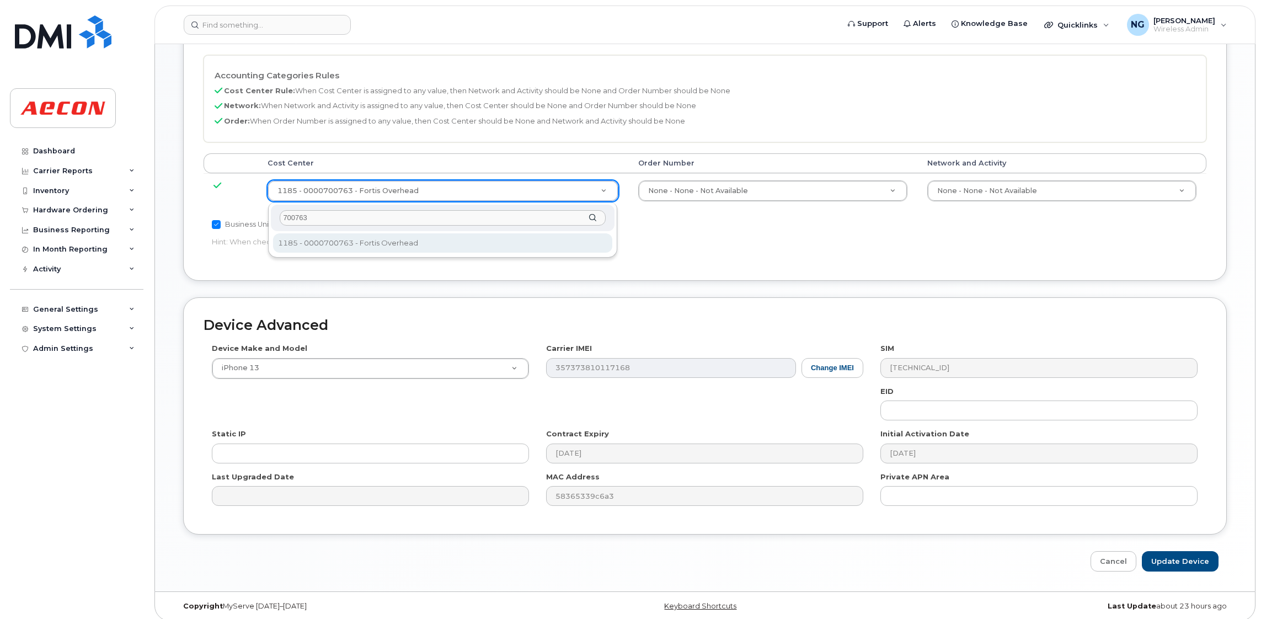
type input "700763"
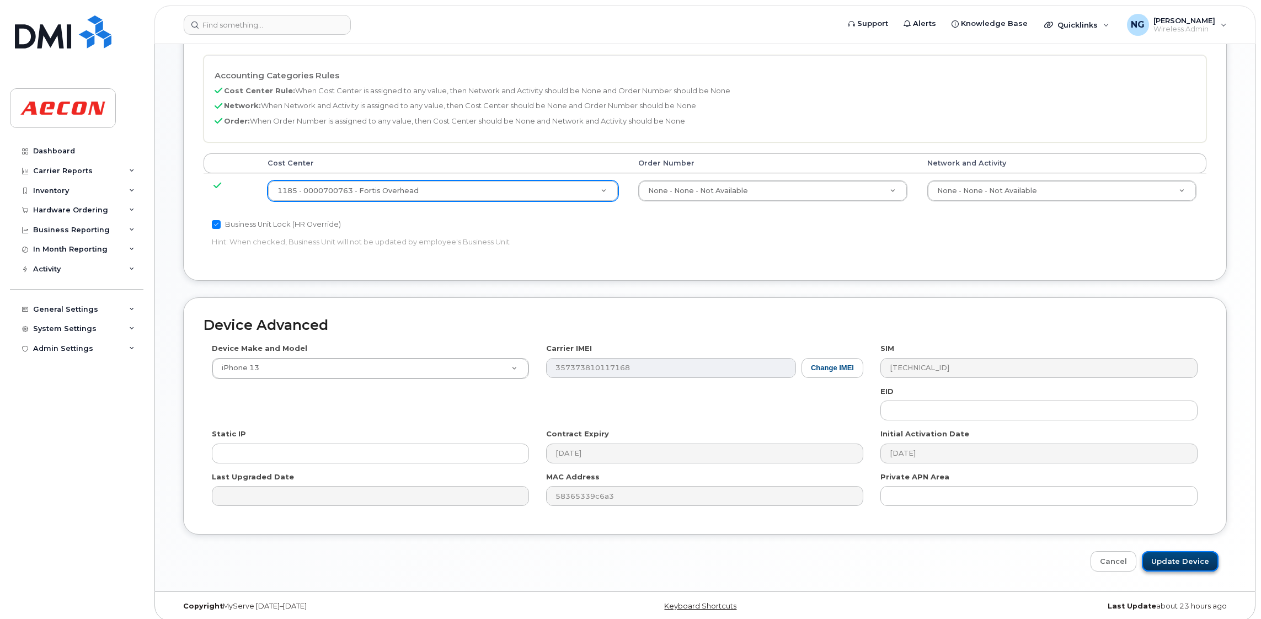
drag, startPoint x: 1191, startPoint y: 565, endPoint x: 1190, endPoint y: 557, distance: 8.3
click at [1191, 565] on input "Update Device" at bounding box center [1179, 561] width 77 height 20
type input "Saving..."
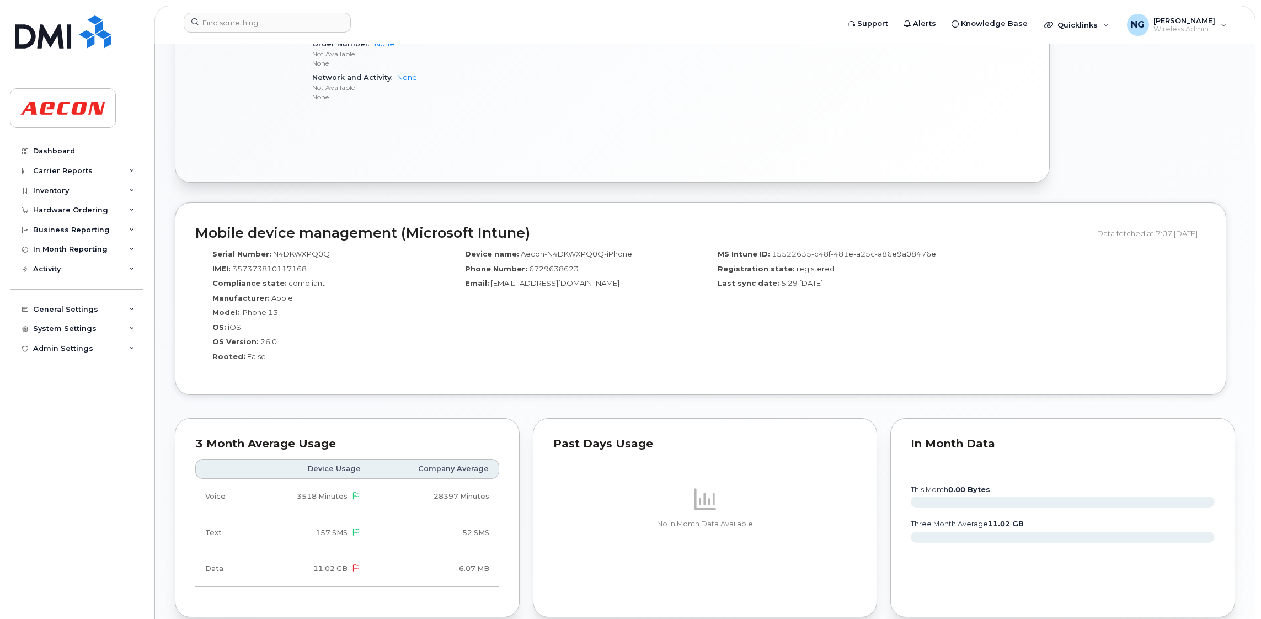
scroll to position [165, 0]
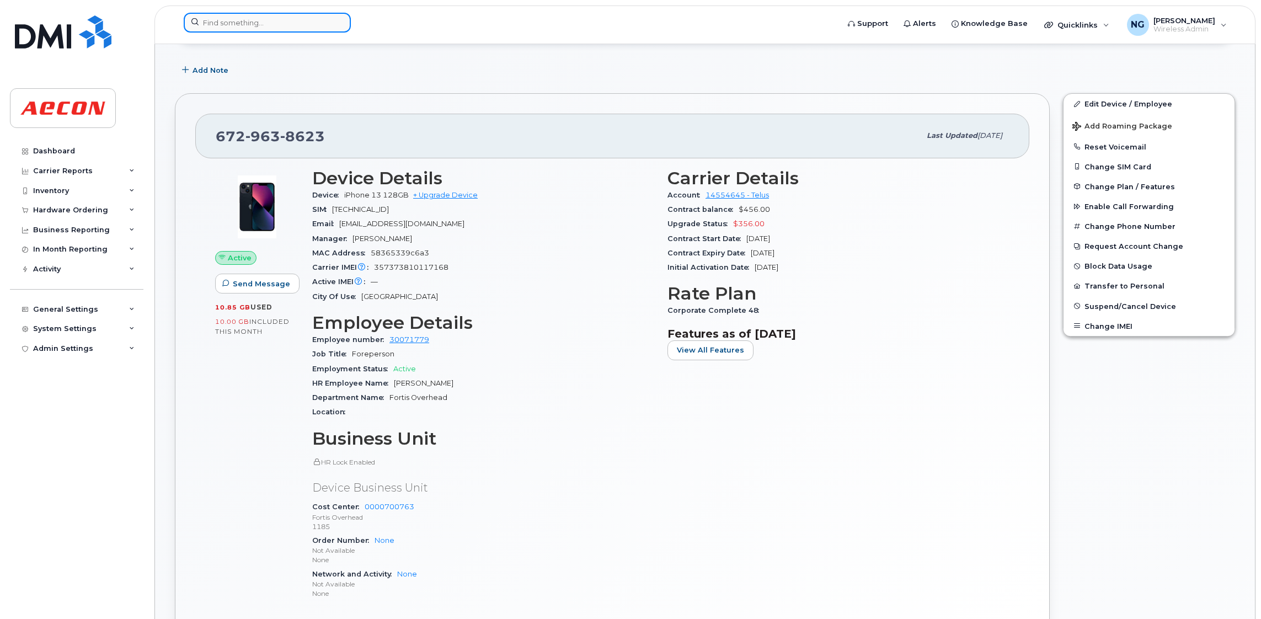
click at [318, 27] on input at bounding box center [267, 23] width 167 height 20
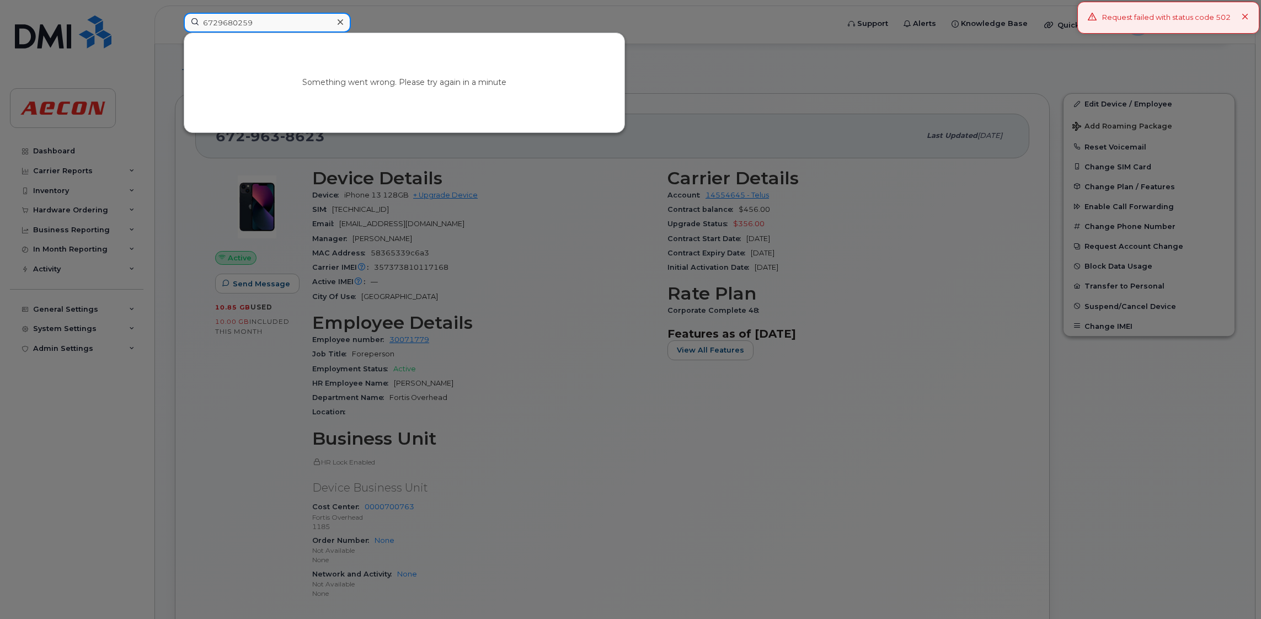
type input "6729680259"
click at [339, 20] on icon at bounding box center [340, 22] width 6 height 9
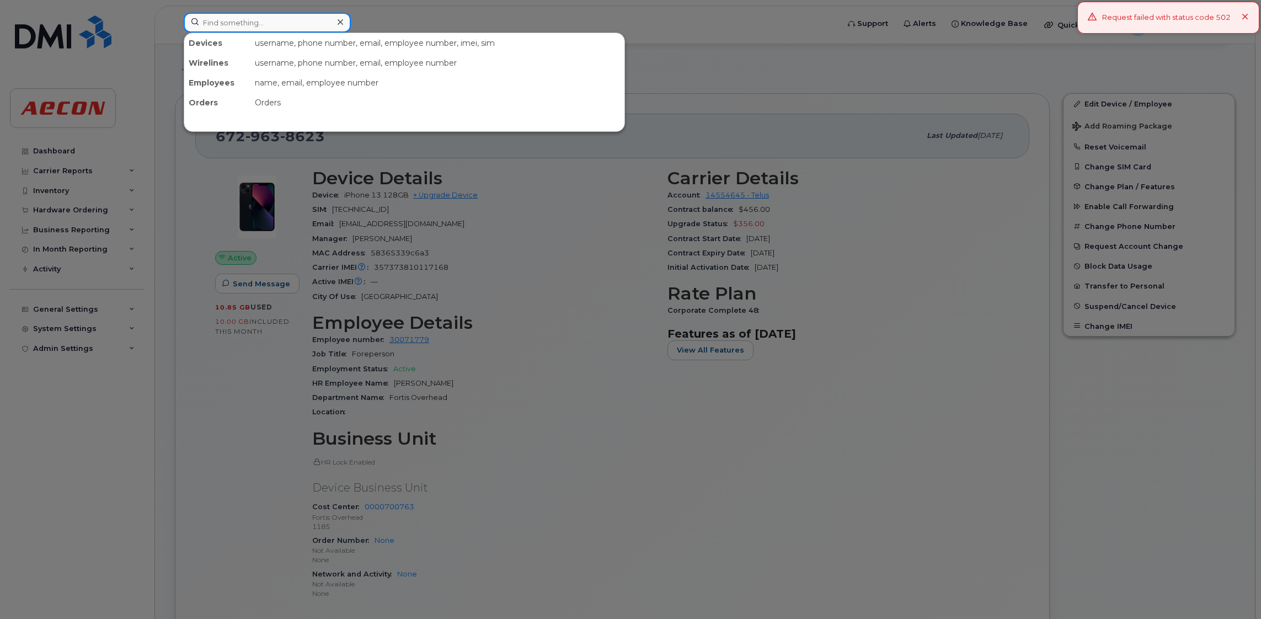
click at [288, 17] on input at bounding box center [267, 23] width 167 height 20
type input "9"
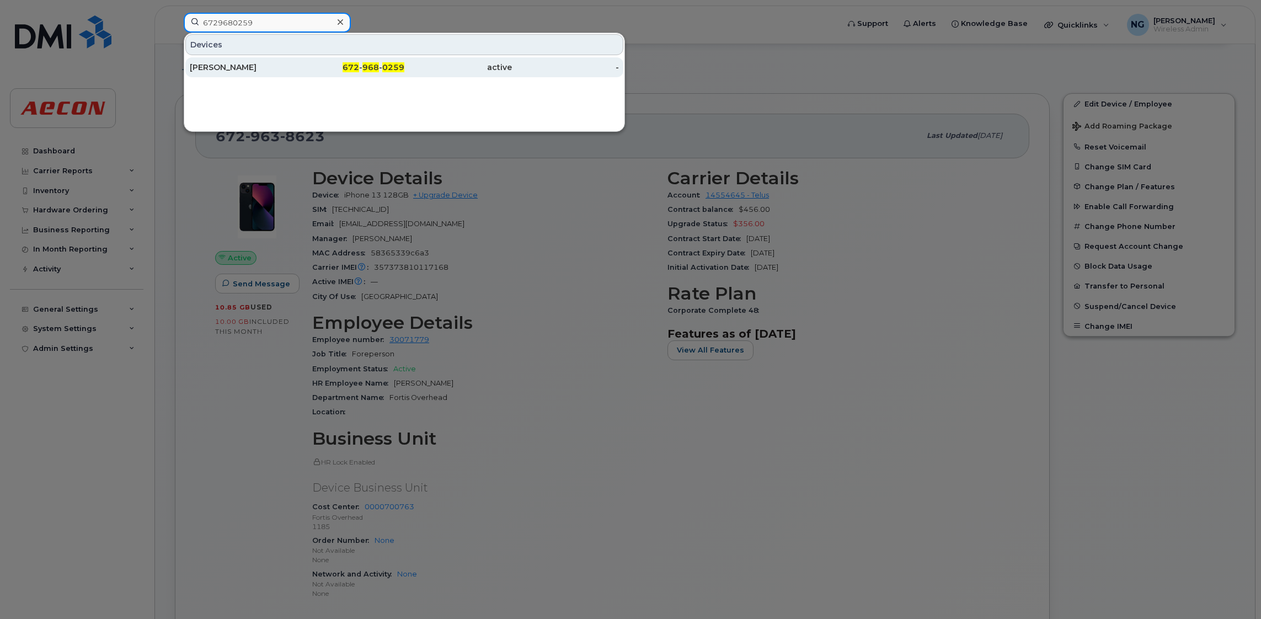
type input "6729680259"
click at [355, 73] on div "672 - 968 - 0259" at bounding box center [351, 67] width 108 height 11
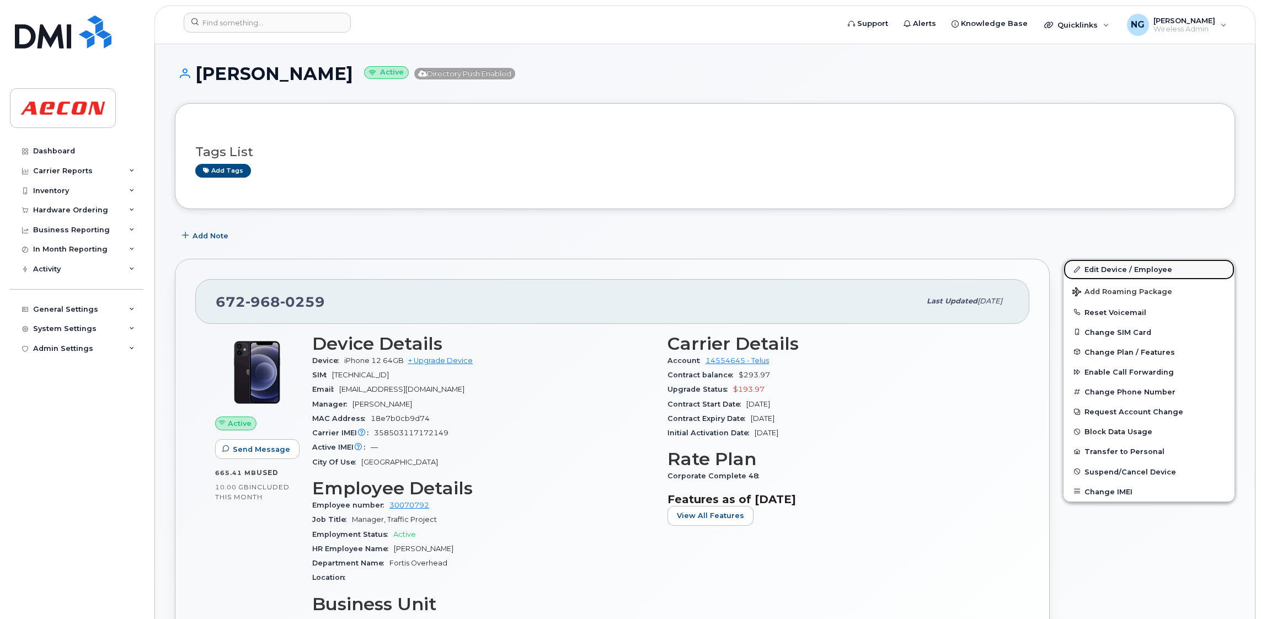
click at [1102, 267] on link "Edit Device / Employee" at bounding box center [1148, 269] width 171 height 20
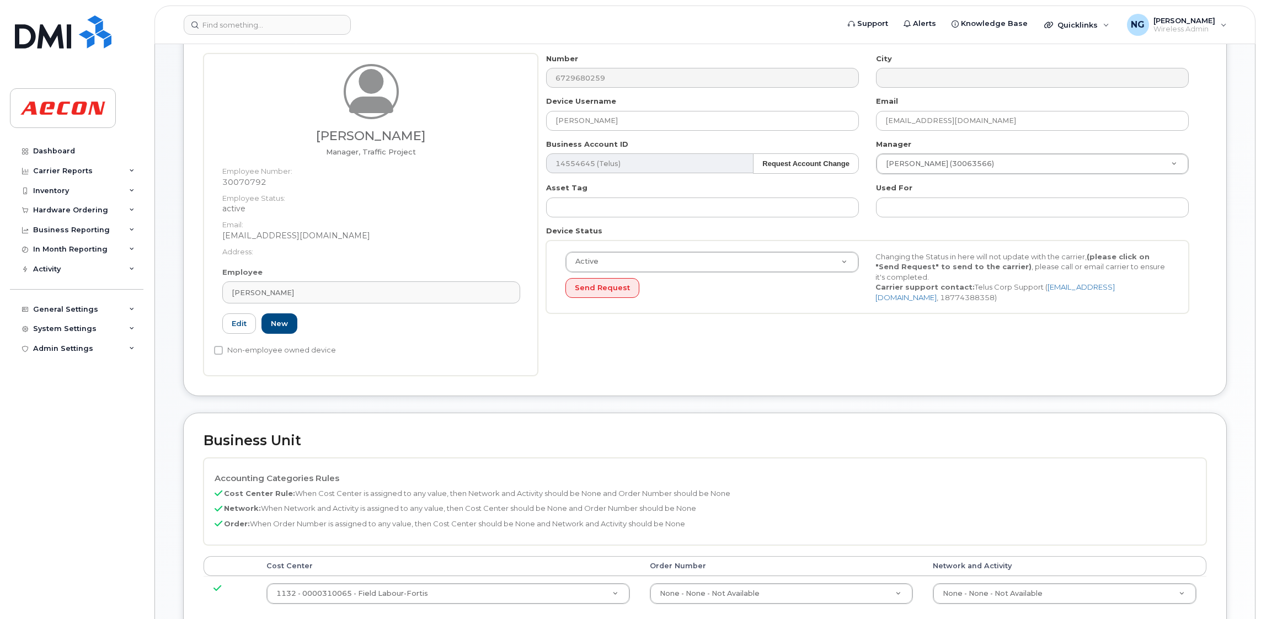
scroll to position [248, 0]
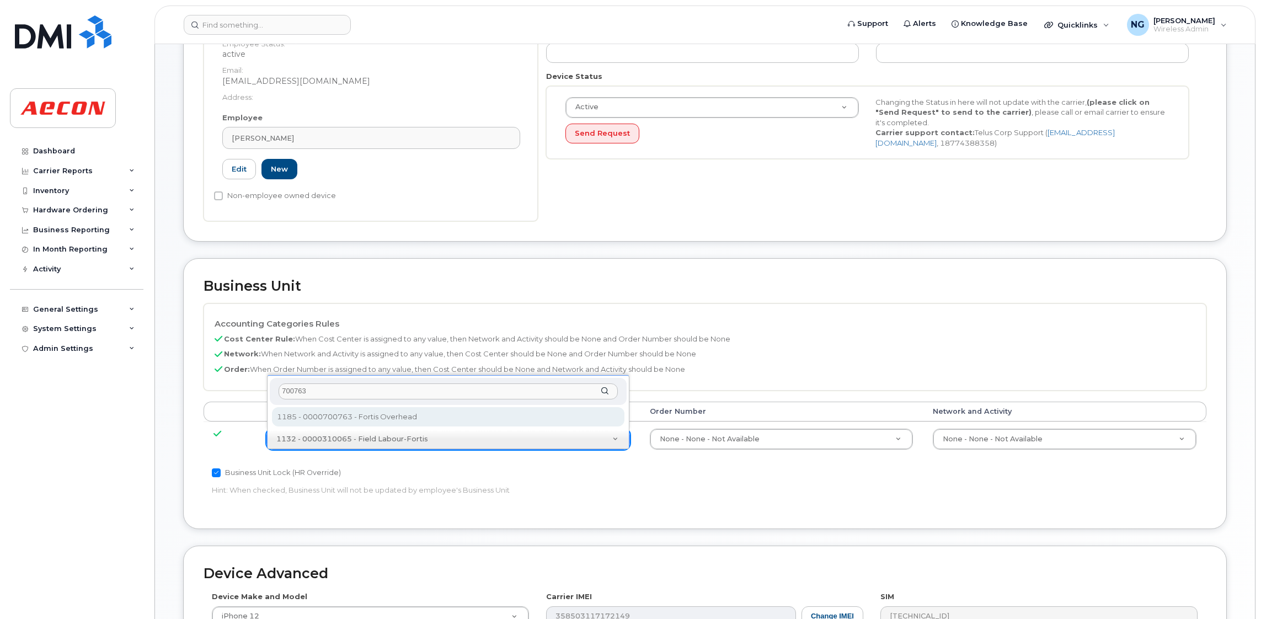
type input "700763"
type input "8197519"
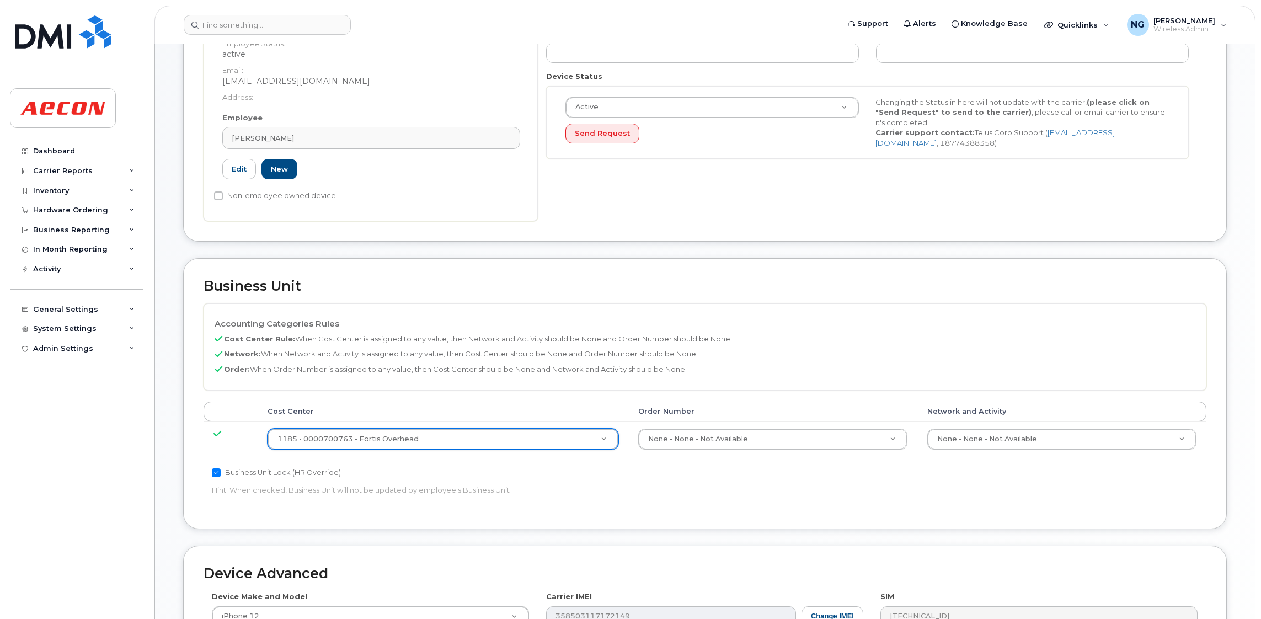
scroll to position [505, 0]
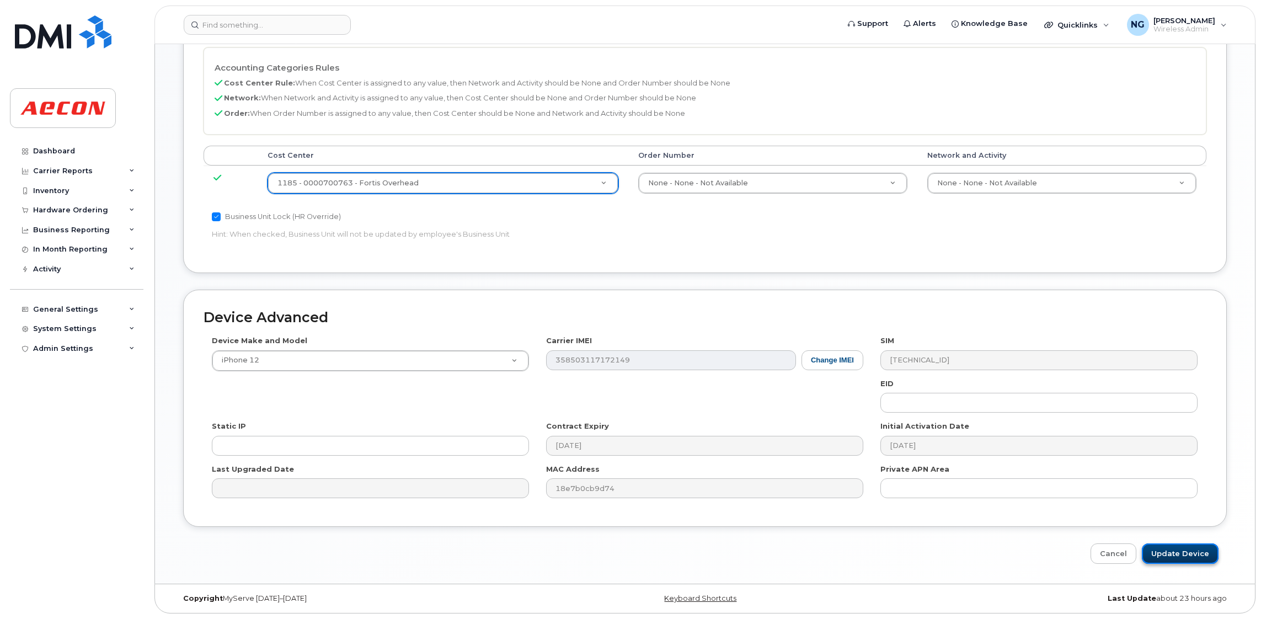
click at [1176, 547] on input "Update Device" at bounding box center [1179, 553] width 77 height 20
type input "Saving..."
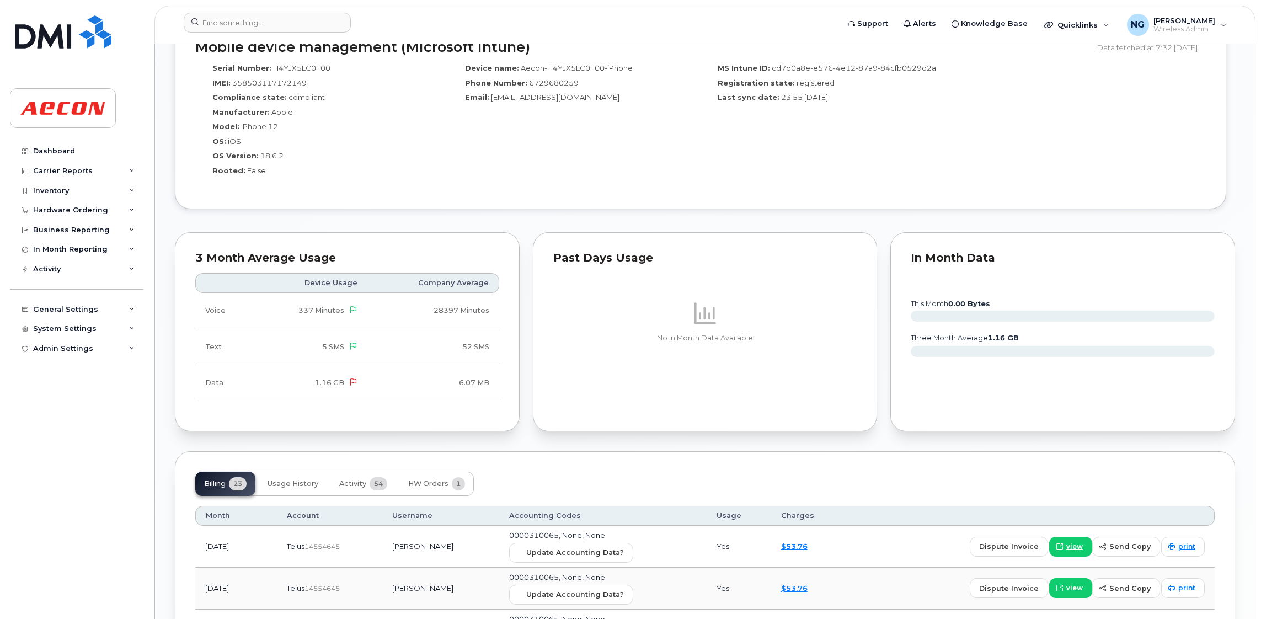
scroll to position [1075, 0]
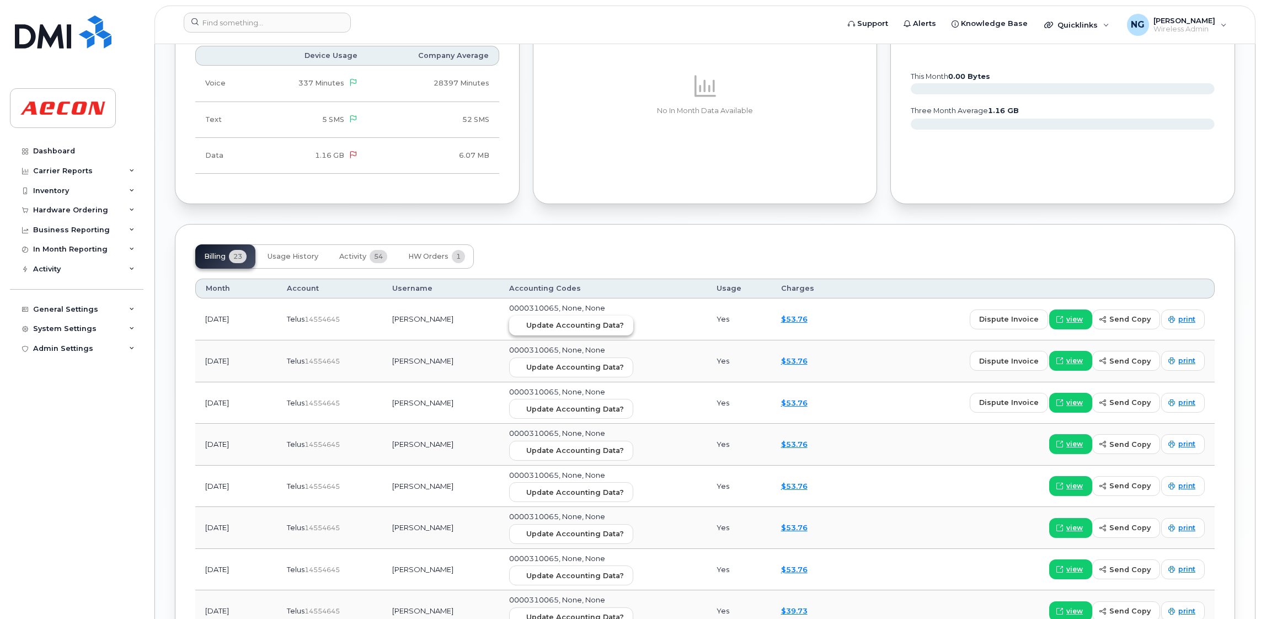
click at [581, 328] on span "Update Accounting Data?" at bounding box center [575, 325] width 98 height 10
click at [277, 20] on input at bounding box center [267, 23] width 167 height 20
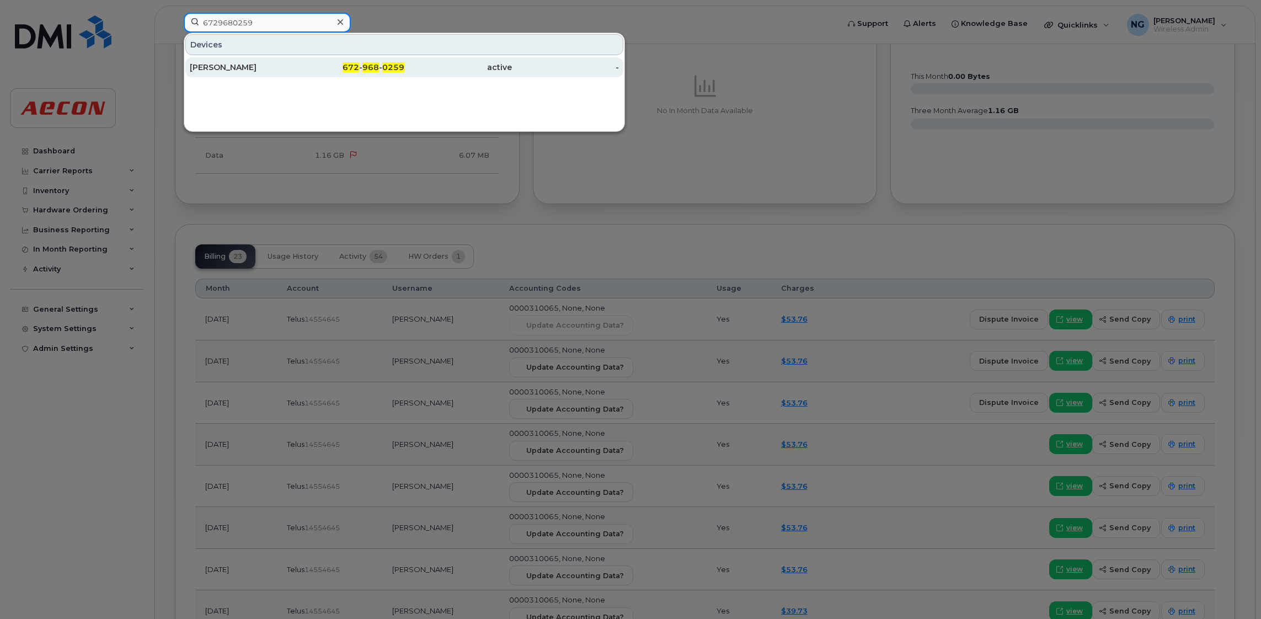
type input "6729680259"
click at [402, 76] on div "672 - 968 - 0259" at bounding box center [351, 67] width 108 height 20
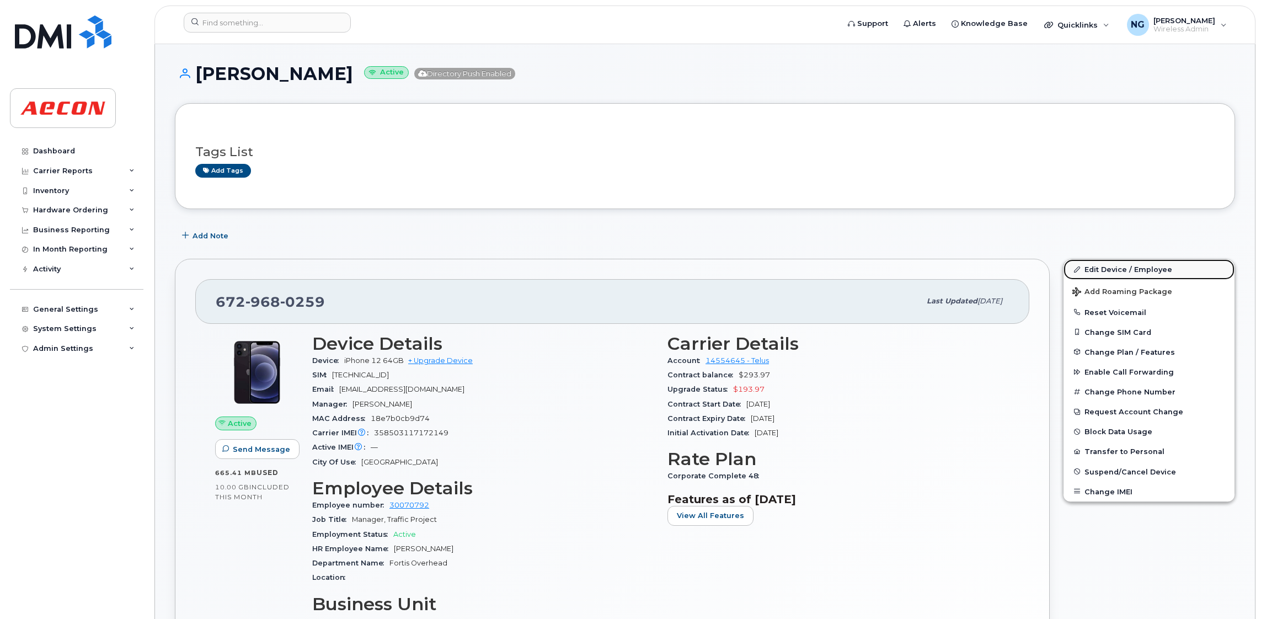
click at [1149, 265] on link "Edit Device / Employee" at bounding box center [1148, 269] width 171 height 20
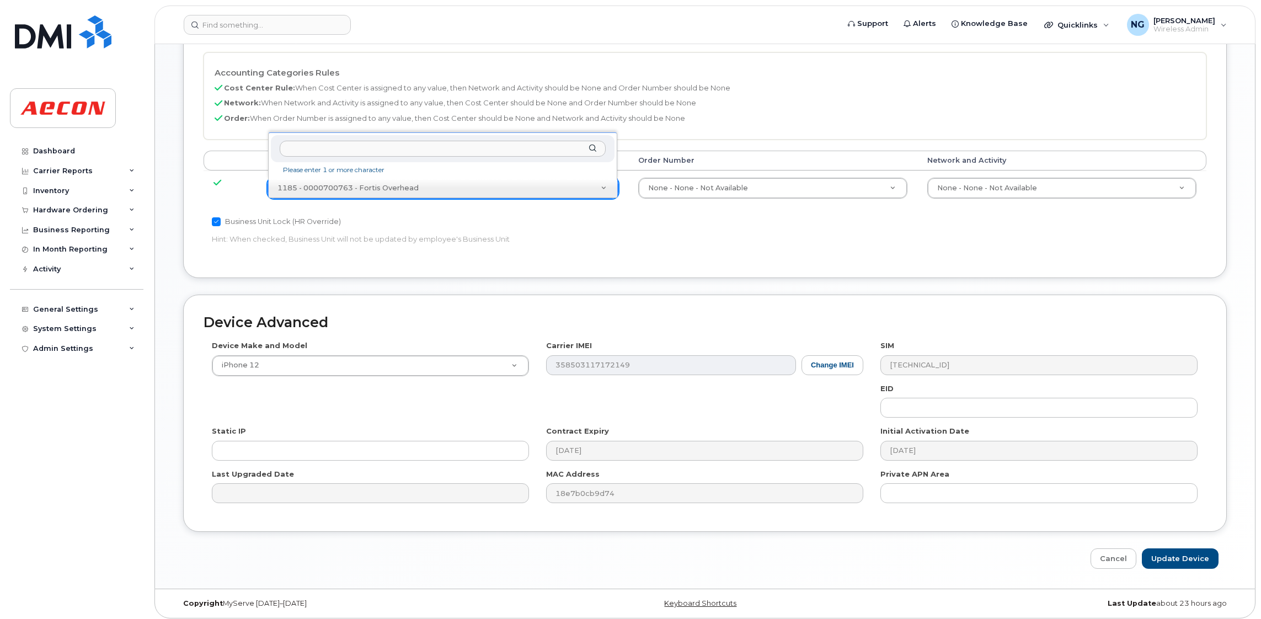
scroll to position [505, 0]
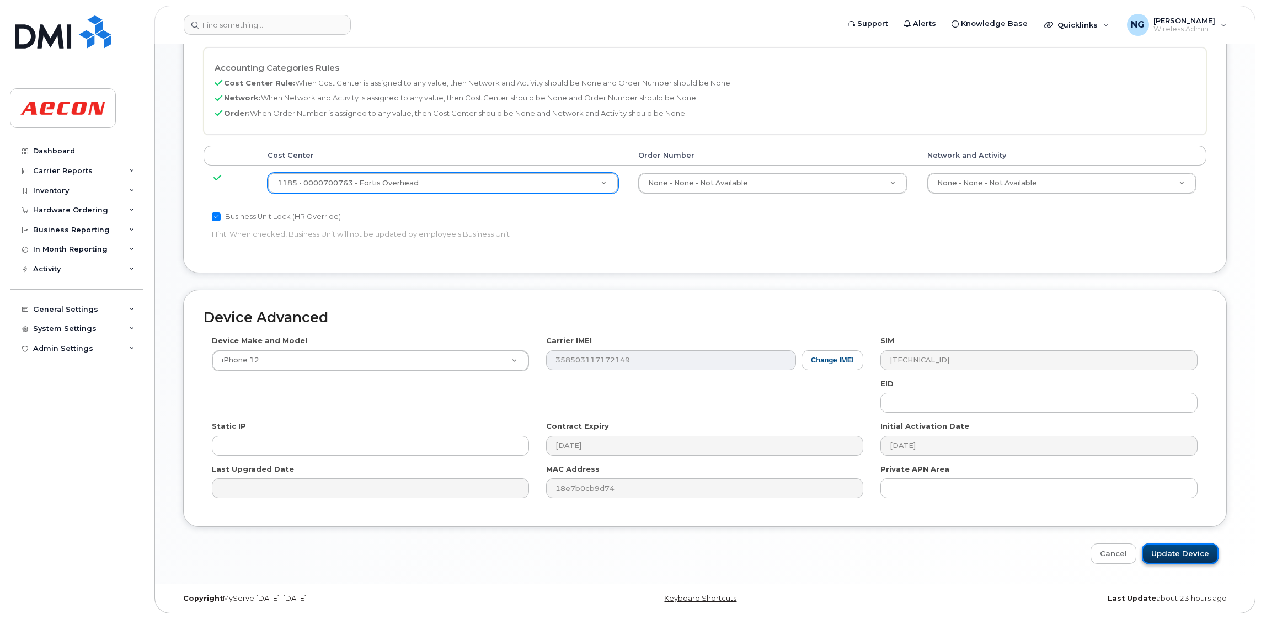
click at [1200, 556] on input "Update Device" at bounding box center [1179, 553] width 77 height 20
type input "Saving..."
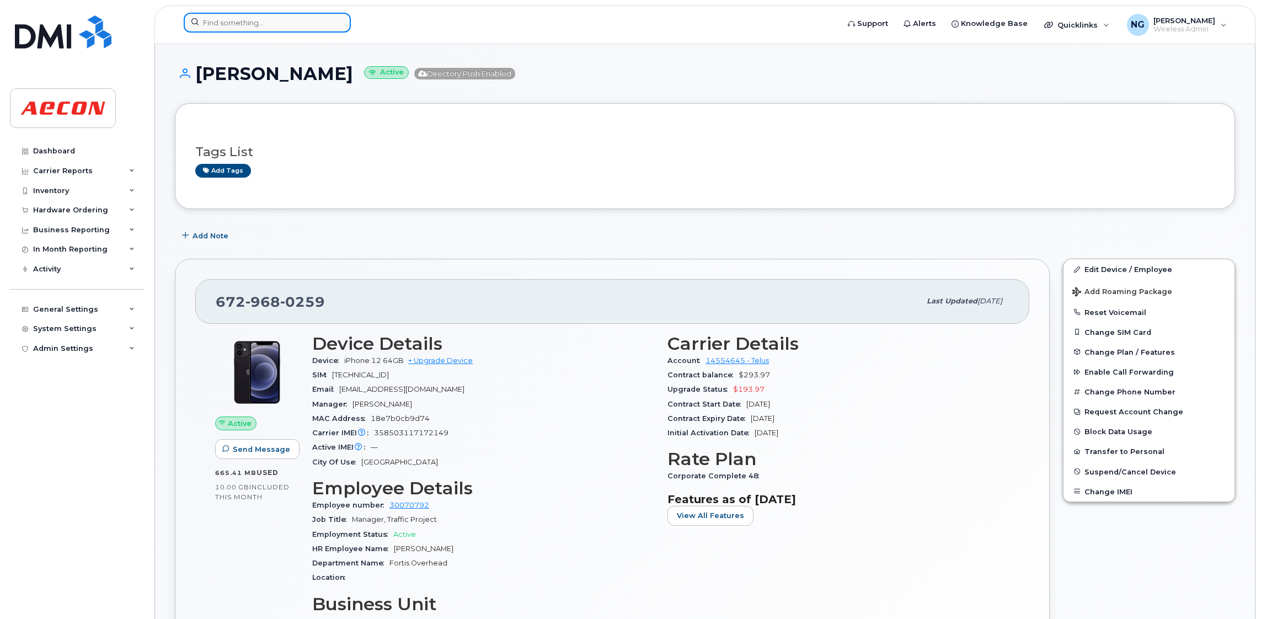
click at [276, 29] on input at bounding box center [267, 23] width 167 height 20
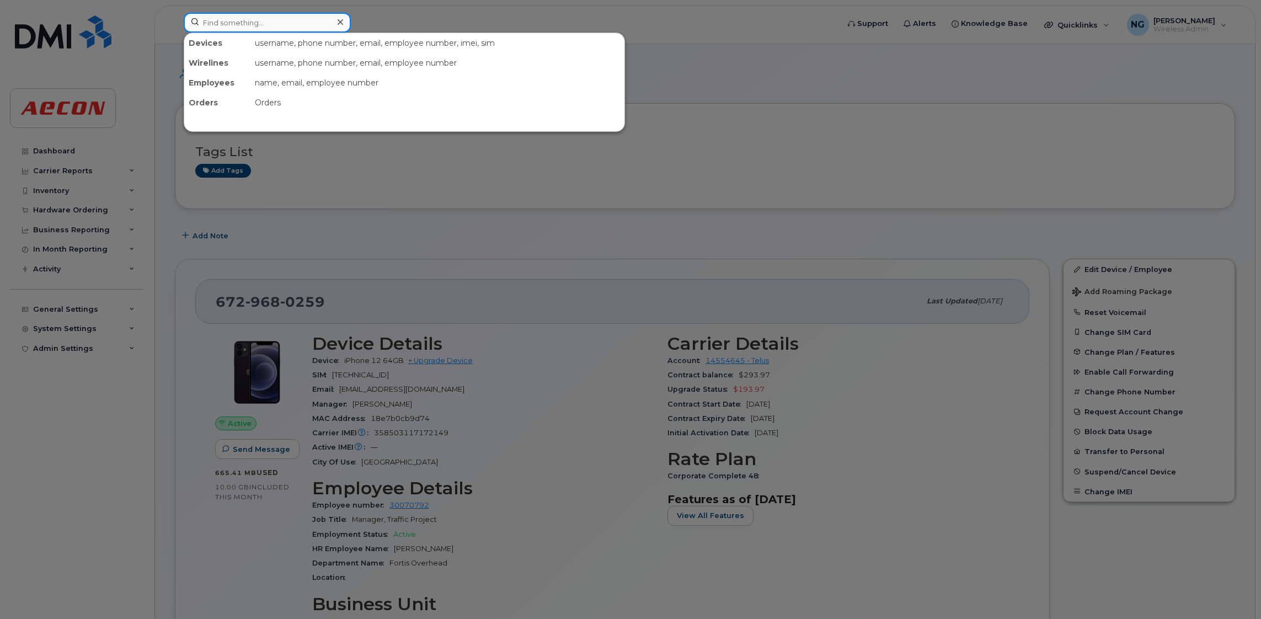
click at [234, 18] on input at bounding box center [267, 23] width 167 height 20
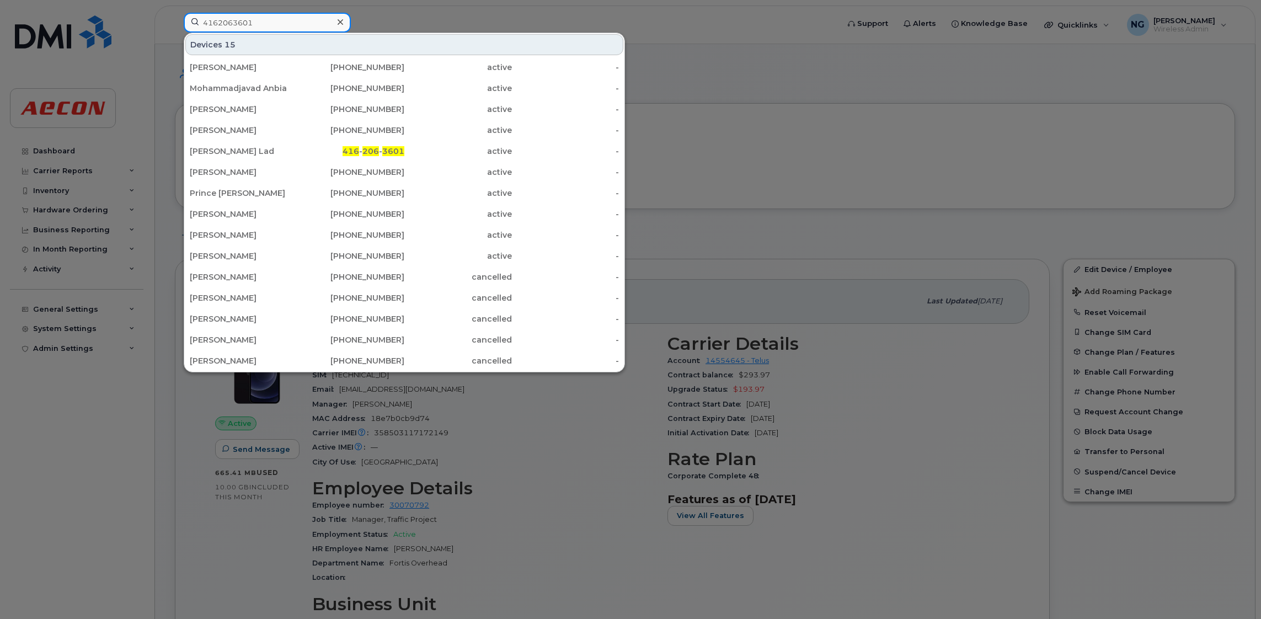
type input "4162063601"
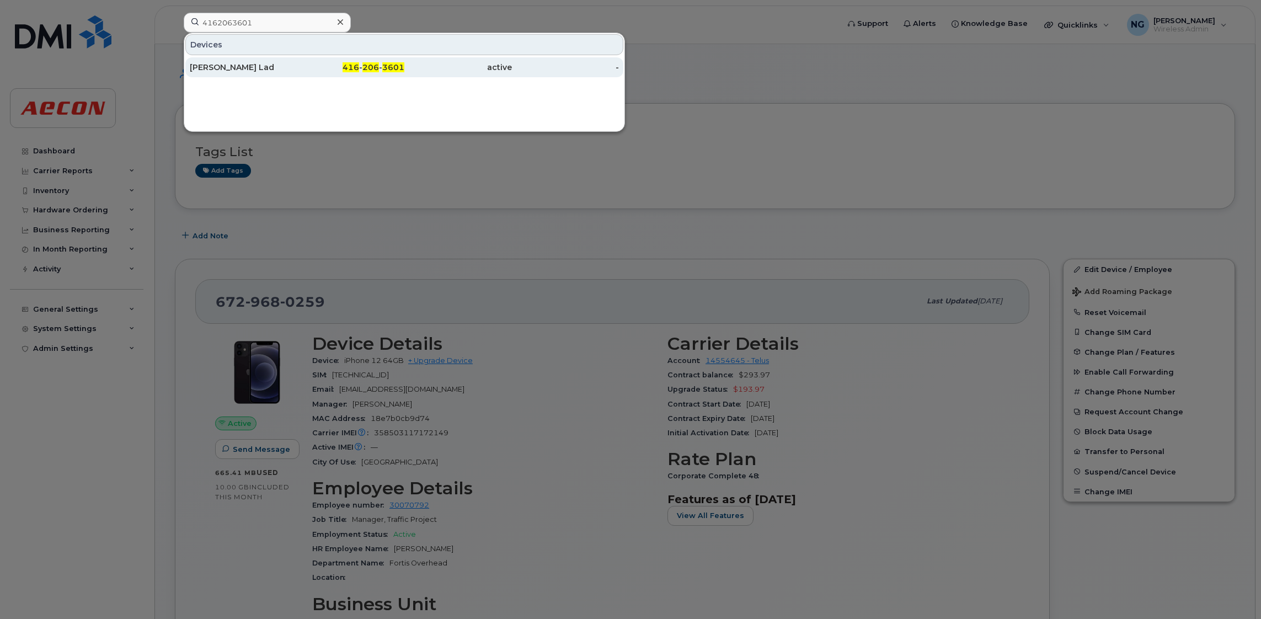
click at [380, 64] on div "416 - 206 - 3601" at bounding box center [351, 67] width 108 height 11
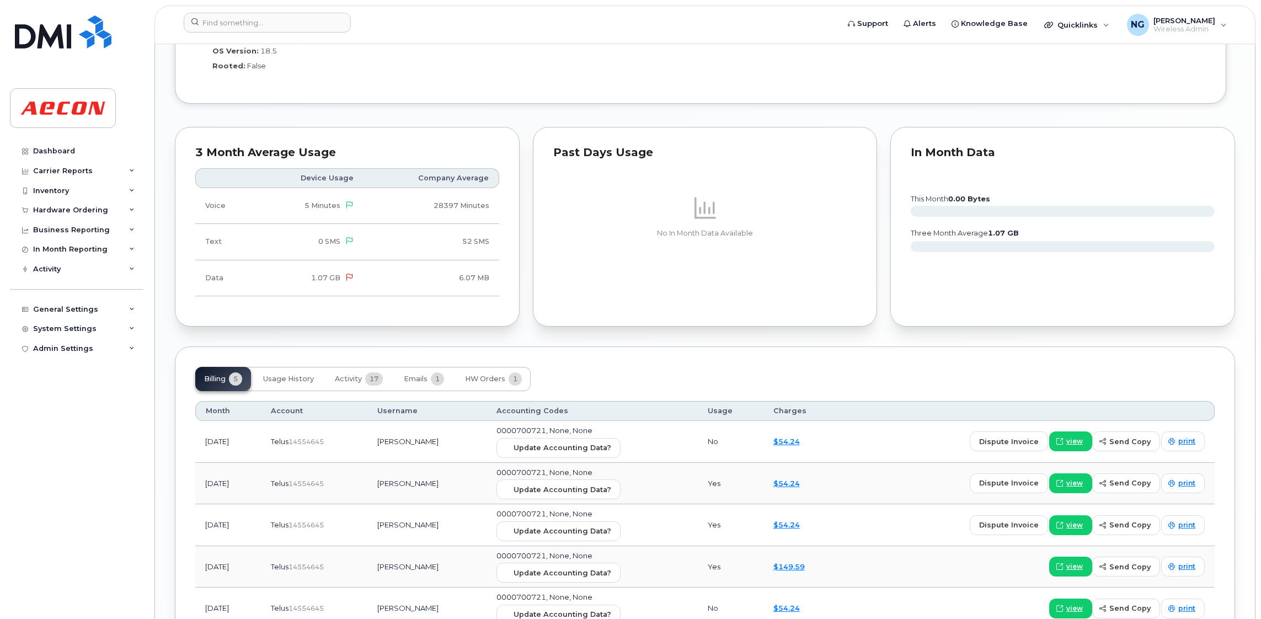
scroll to position [1094, 0]
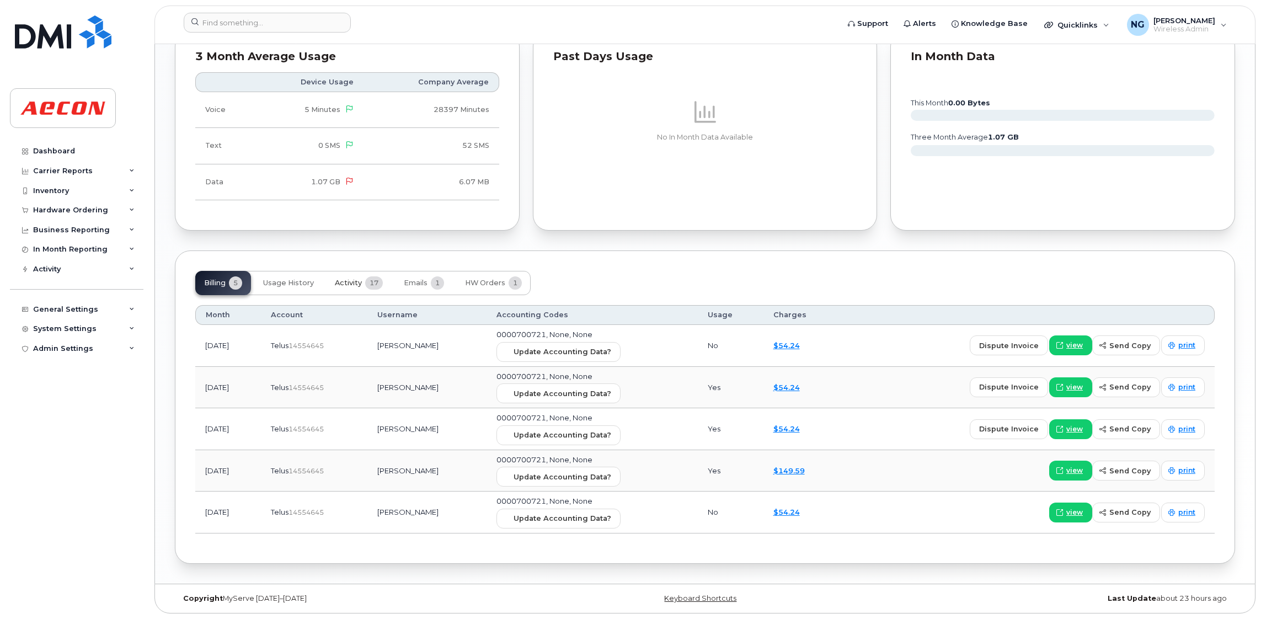
click at [349, 282] on span "Activity" at bounding box center [348, 282] width 27 height 9
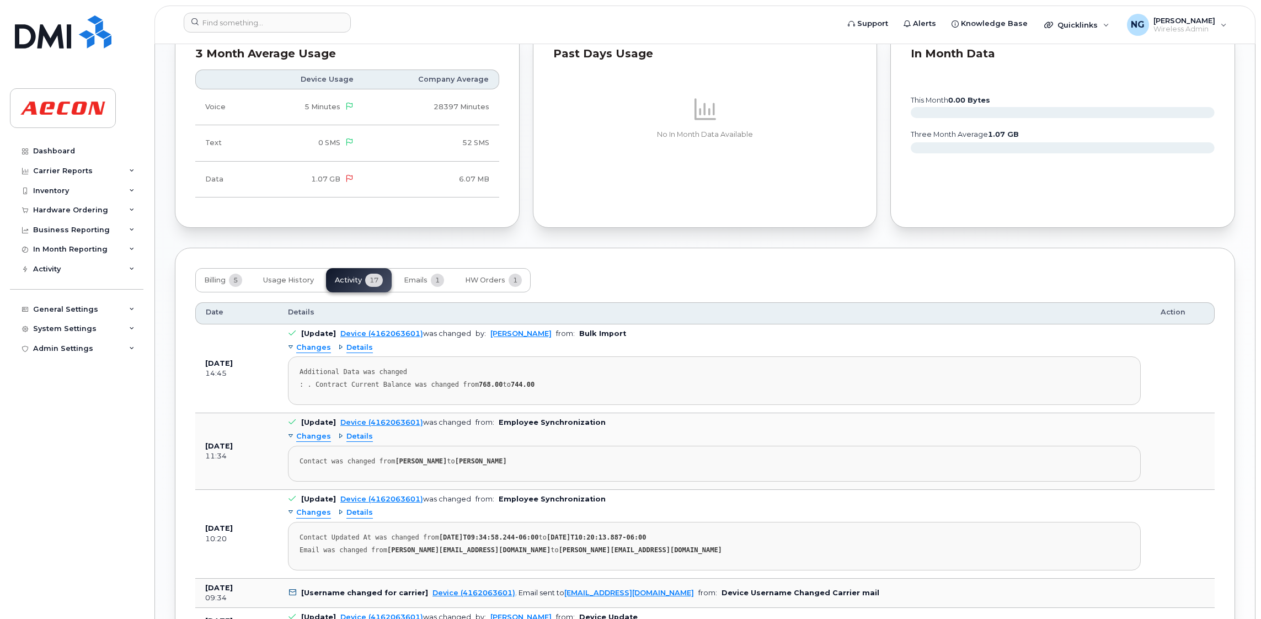
click at [308, 436] on span "Changes" at bounding box center [313, 436] width 35 height 10
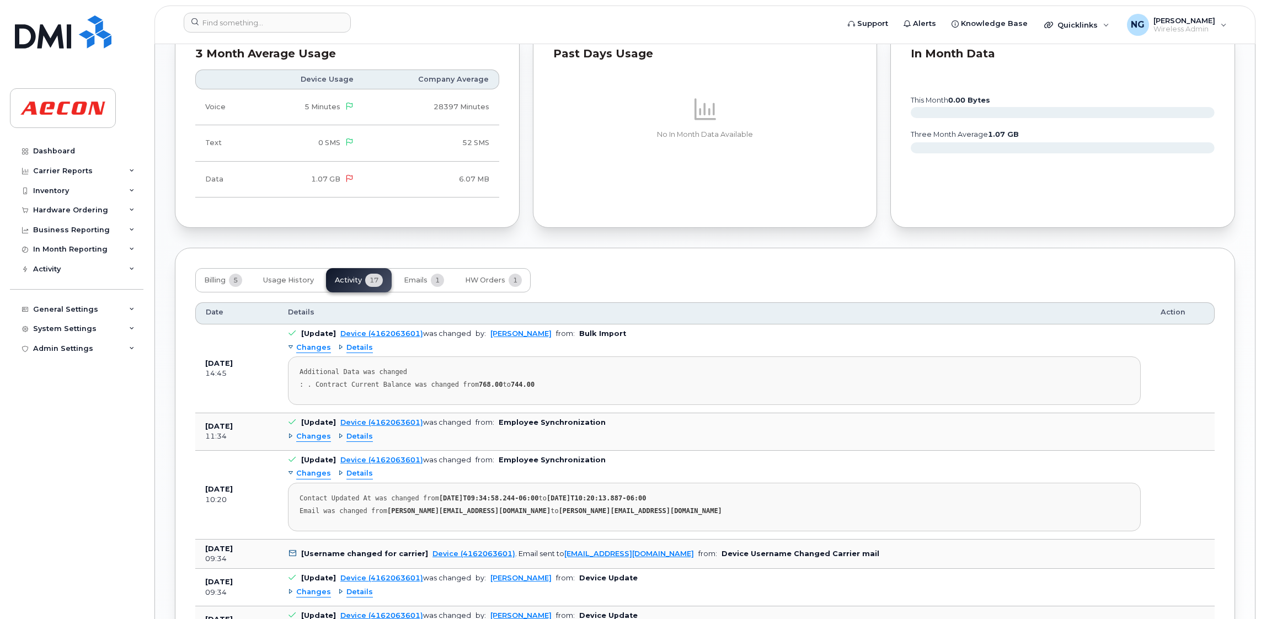
scroll to position [1259, 0]
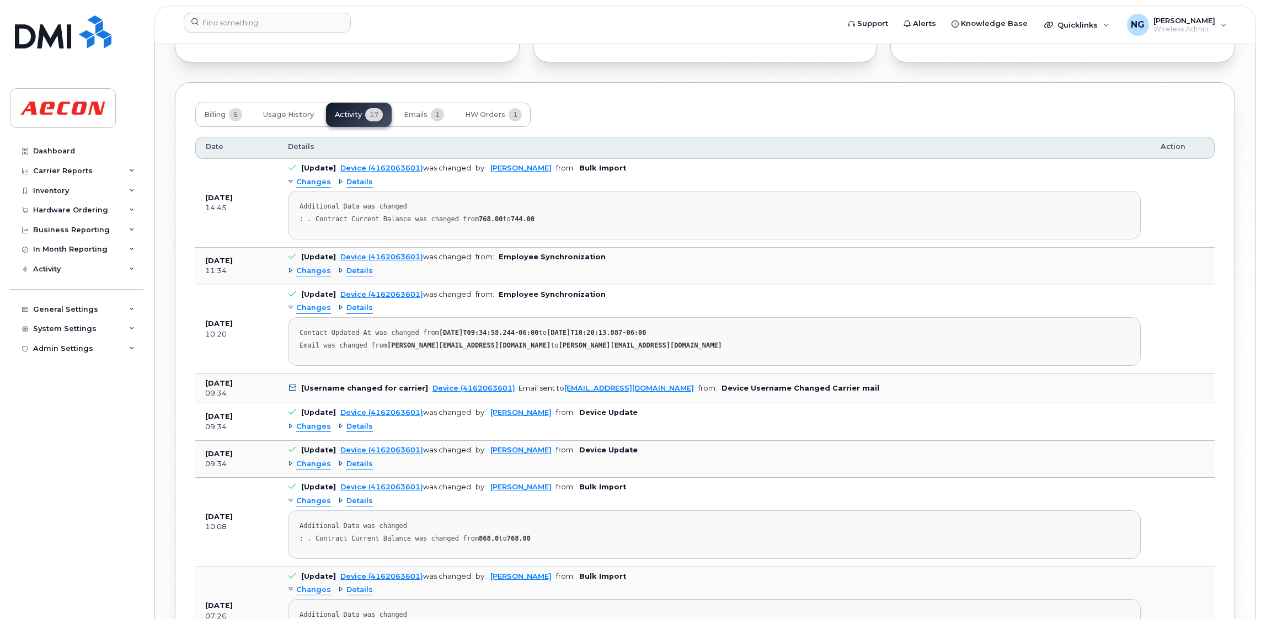
click at [313, 432] on span "Changes" at bounding box center [313, 426] width 35 height 10
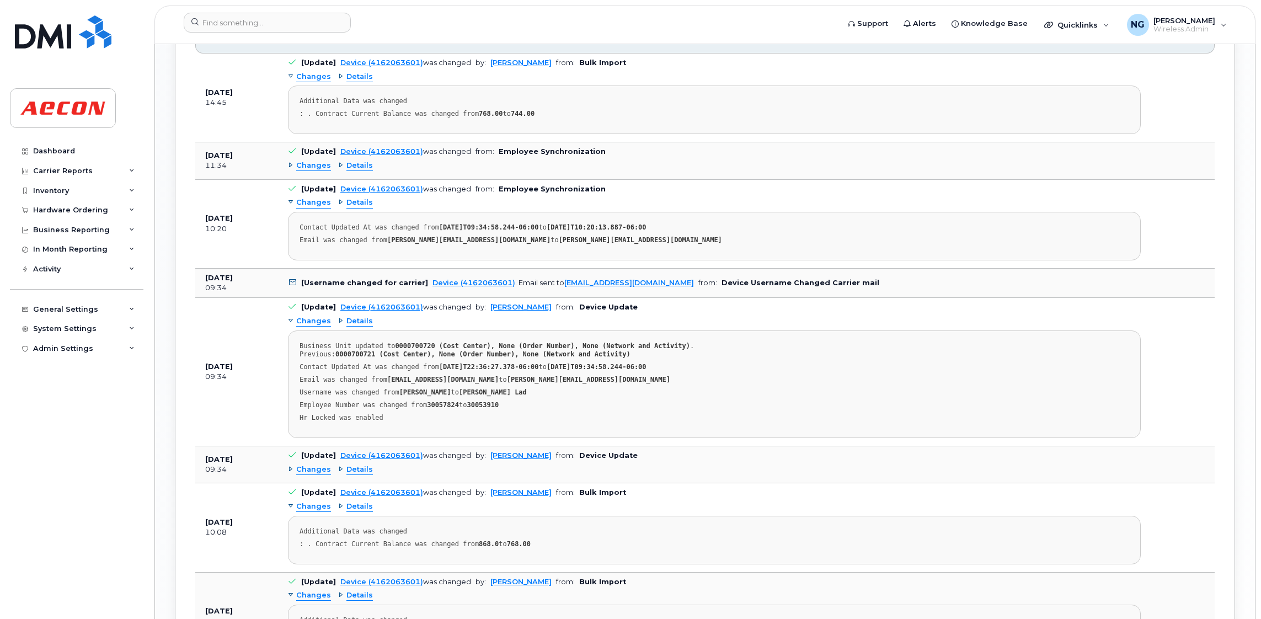
scroll to position [1424, 0]
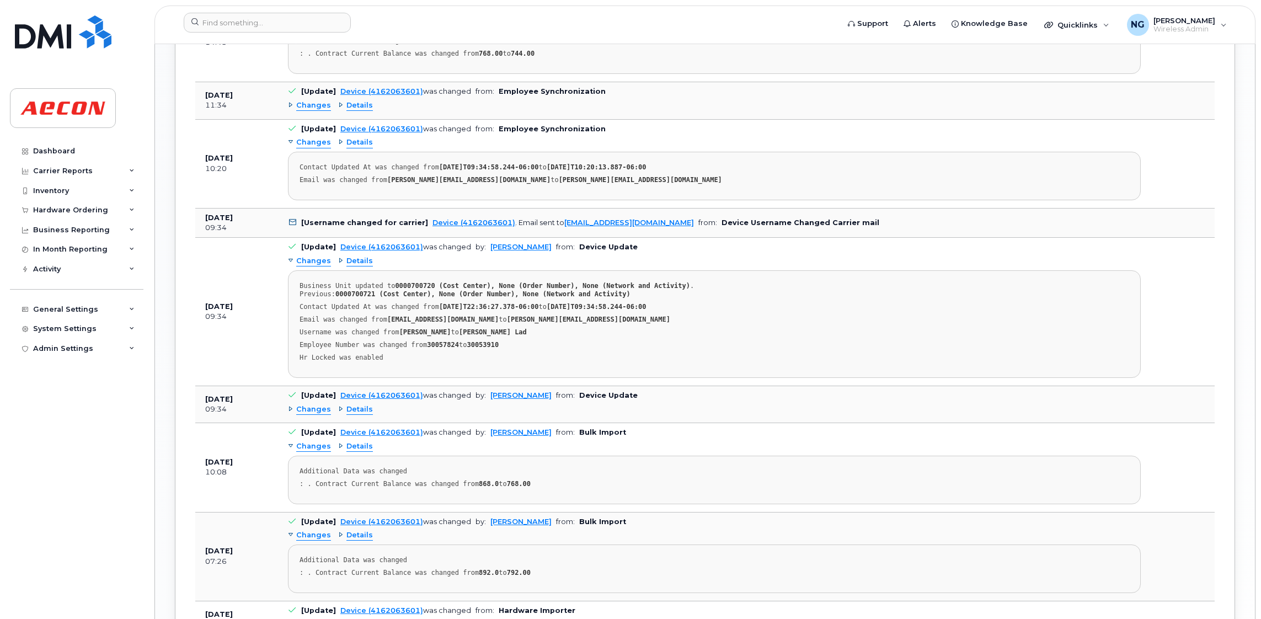
click at [314, 415] on span "Changes" at bounding box center [313, 409] width 35 height 10
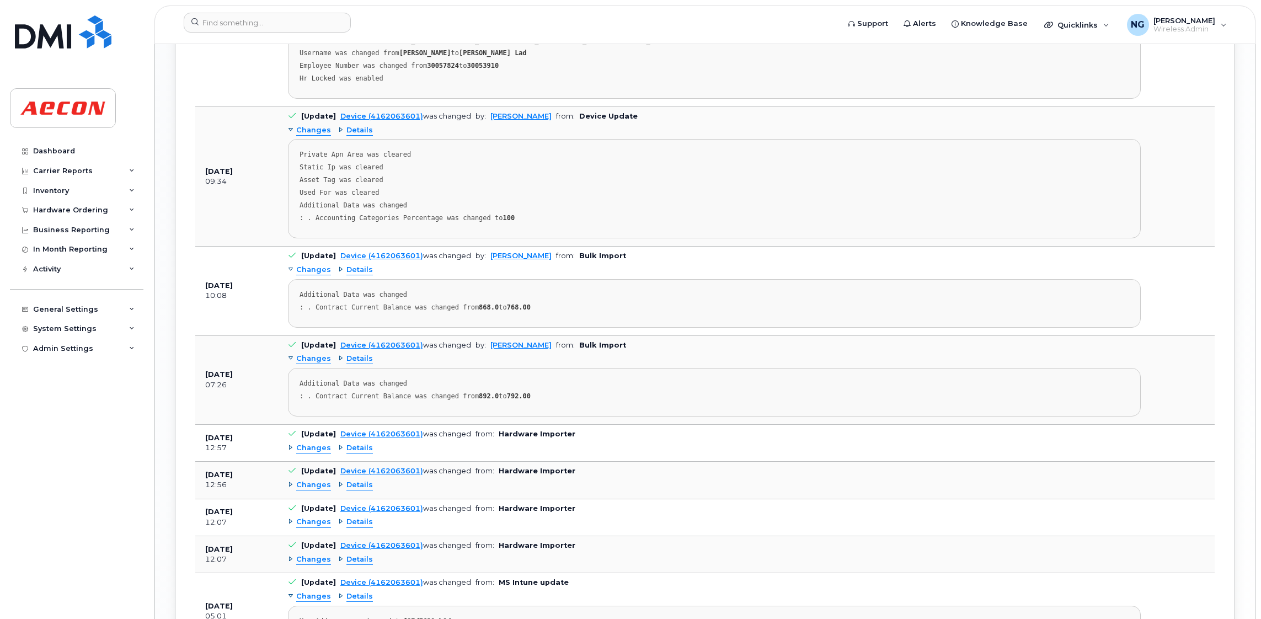
scroll to position [1755, 0]
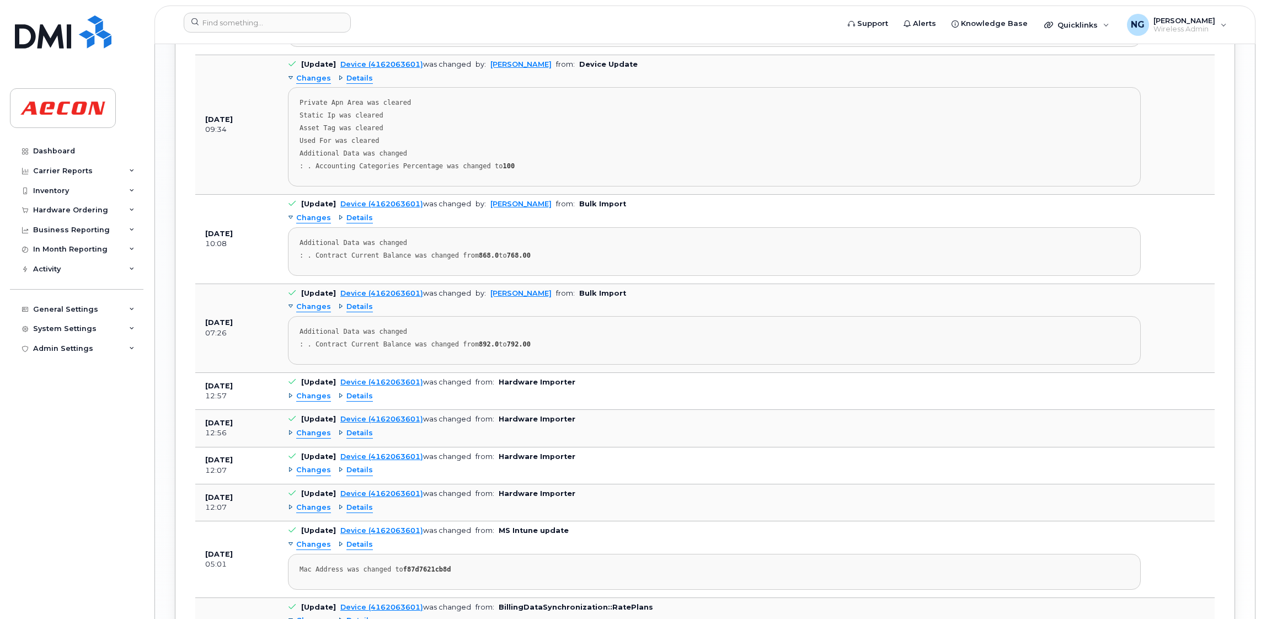
click at [318, 398] on span "Changes" at bounding box center [313, 396] width 35 height 10
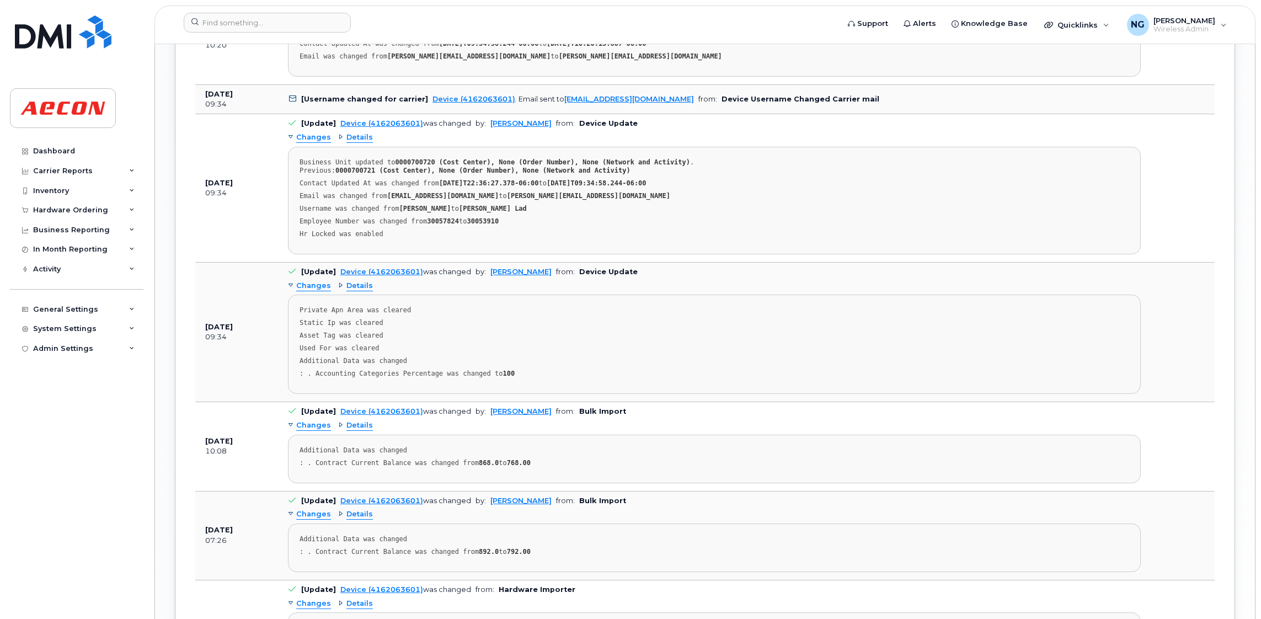
scroll to position [886, 0]
